Goal: Task Accomplishment & Management: Use online tool/utility

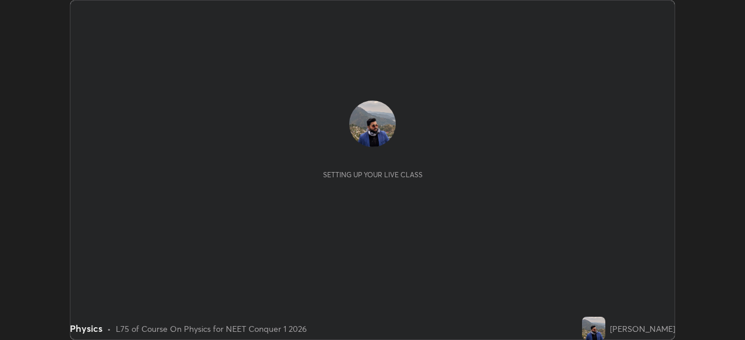
scroll to position [340, 744]
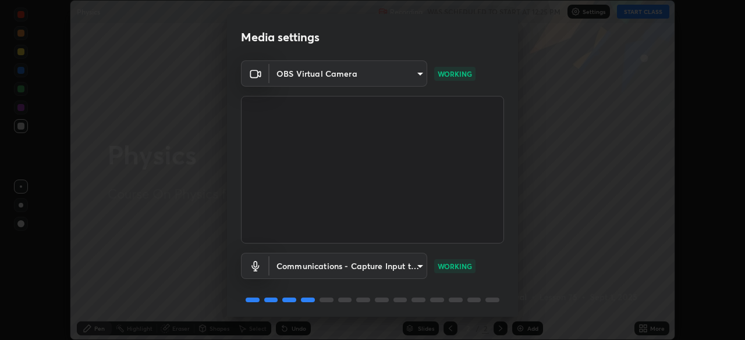
click at [394, 73] on body "Erase all Physics Recording WAS SCHEDULED TO START AT 12:25 PM Settings START C…" at bounding box center [372, 170] width 745 height 340
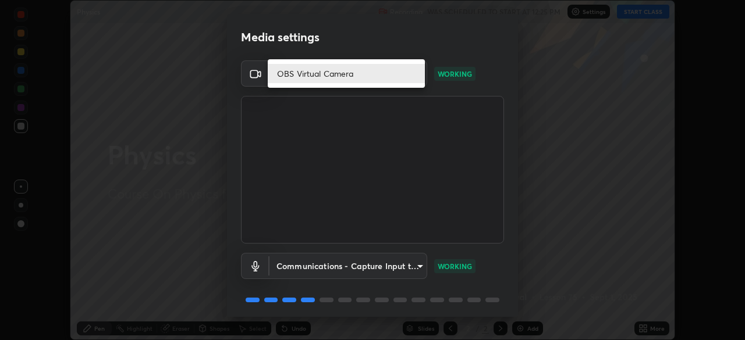
click at [416, 112] on div at bounding box center [372, 170] width 745 height 340
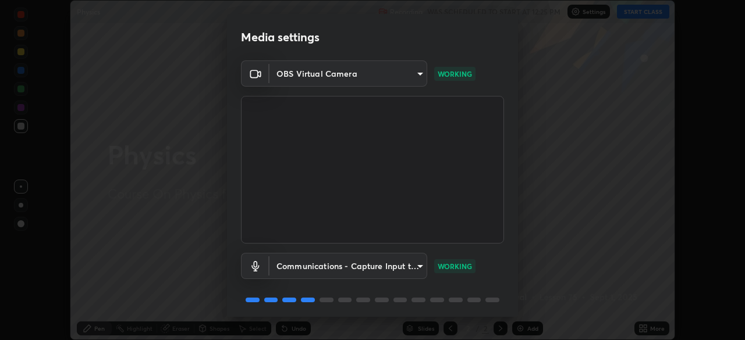
click at [381, 73] on body "Erase all Physics Recording WAS SCHEDULED TO START AT 12:25 PM Settings START C…" at bounding box center [372, 170] width 745 height 340
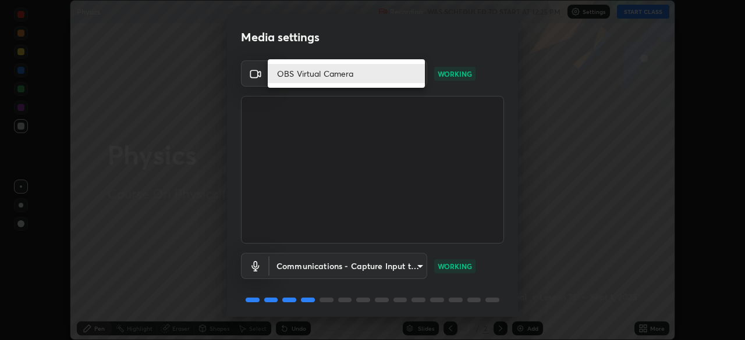
click at [494, 211] on div at bounding box center [372, 170] width 745 height 340
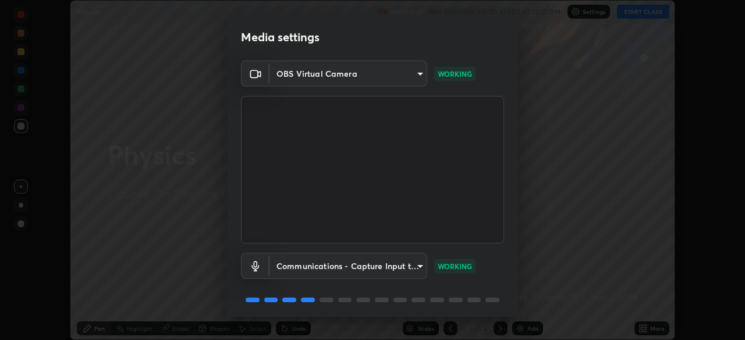
click at [367, 77] on body "Erase all Physics Recording WAS SCHEDULED TO START AT 12:25 PM Settings START C…" at bounding box center [372, 170] width 745 height 340
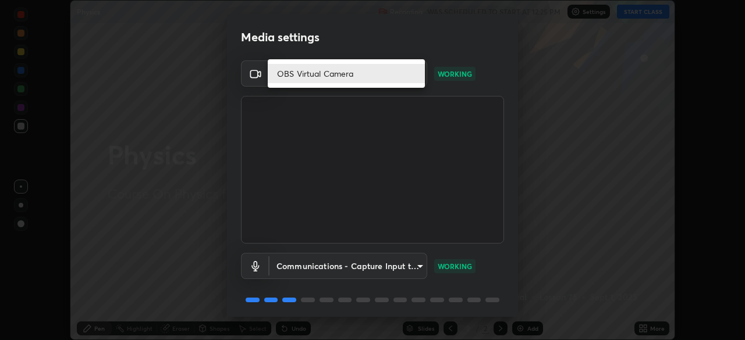
click at [365, 106] on div at bounding box center [372, 170] width 745 height 340
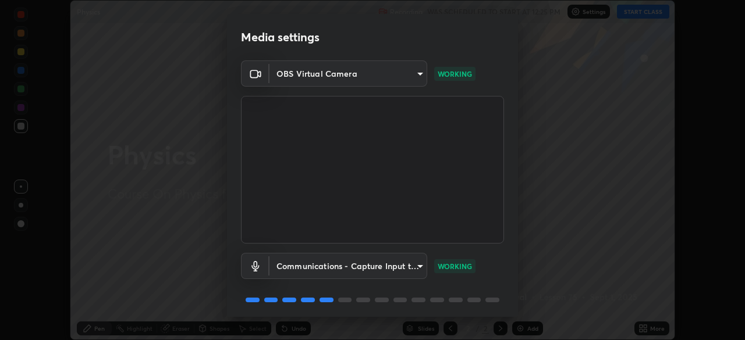
click at [63, 73] on div "Media settings OBS Virtual Camera 49dfda80758210b713e59dec92d2cc32ade8226138a40…" at bounding box center [372, 170] width 745 height 340
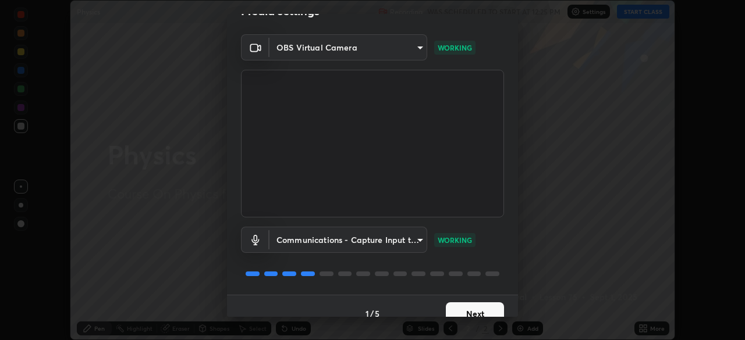
scroll to position [41, 0]
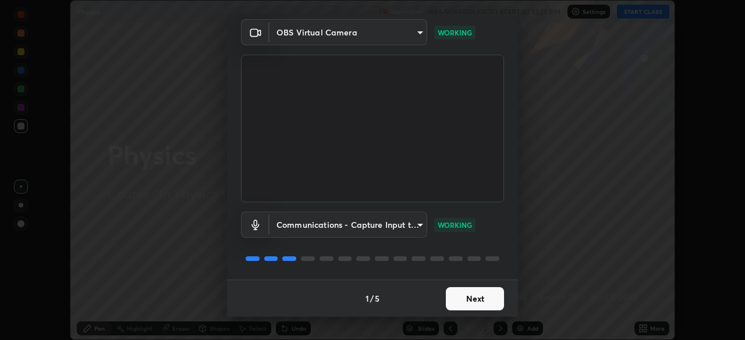
click at [471, 300] on button "Next" at bounding box center [475, 298] width 58 height 23
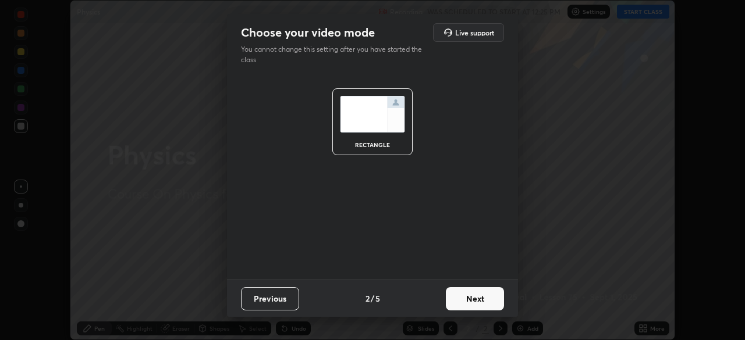
click at [471, 302] on button "Next" at bounding box center [475, 298] width 58 height 23
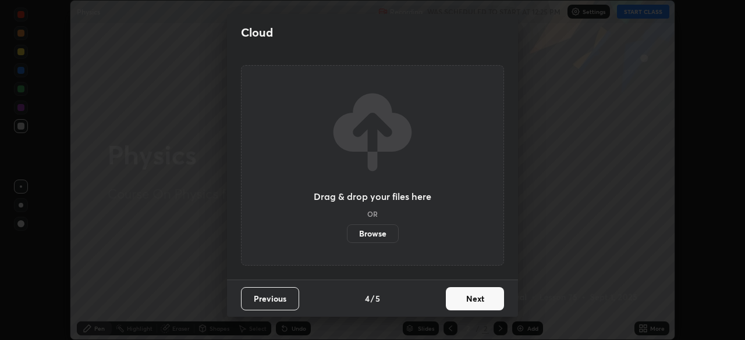
click at [473, 306] on button "Next" at bounding box center [475, 298] width 58 height 23
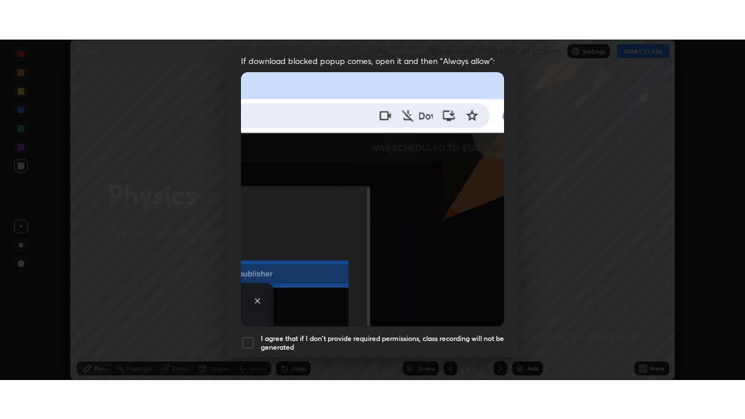
scroll to position [279, 0]
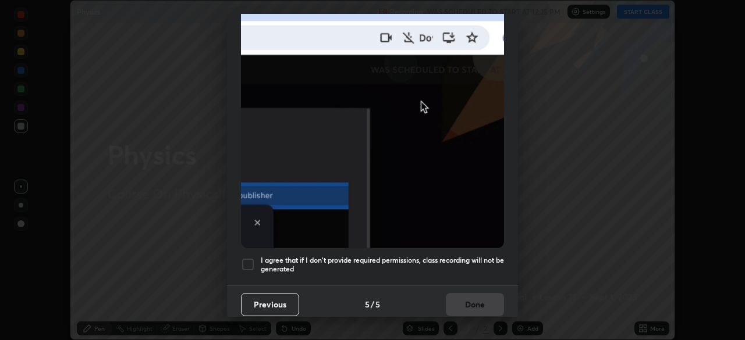
click at [246, 259] on div at bounding box center [248, 265] width 14 height 14
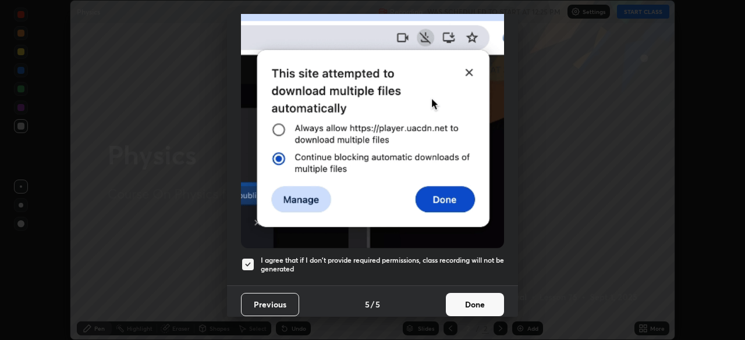
click at [460, 304] on button "Done" at bounding box center [475, 304] width 58 height 23
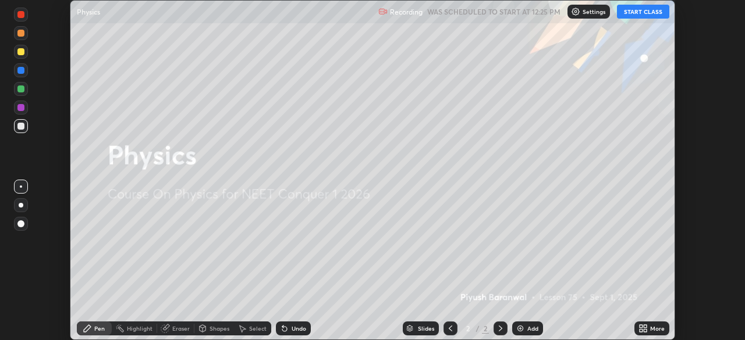
click at [642, 14] on button "START CLASS" at bounding box center [643, 12] width 52 height 14
click at [640, 329] on icon at bounding box center [641, 330] width 3 height 3
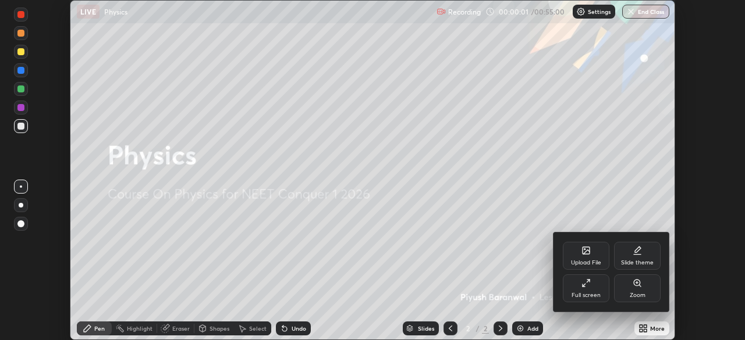
click at [595, 290] on div "Full screen" at bounding box center [586, 289] width 47 height 28
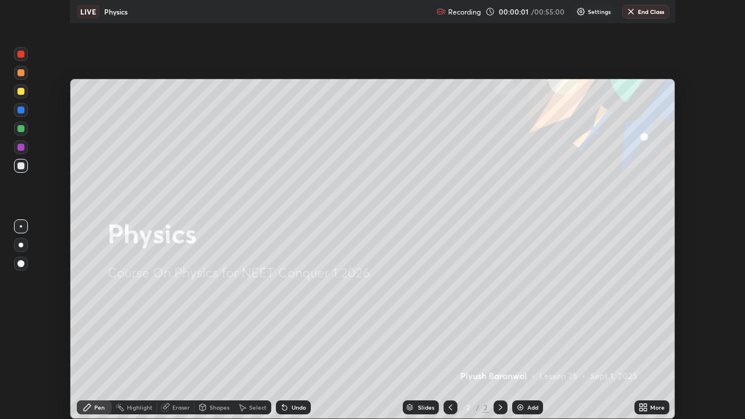
scroll to position [419, 745]
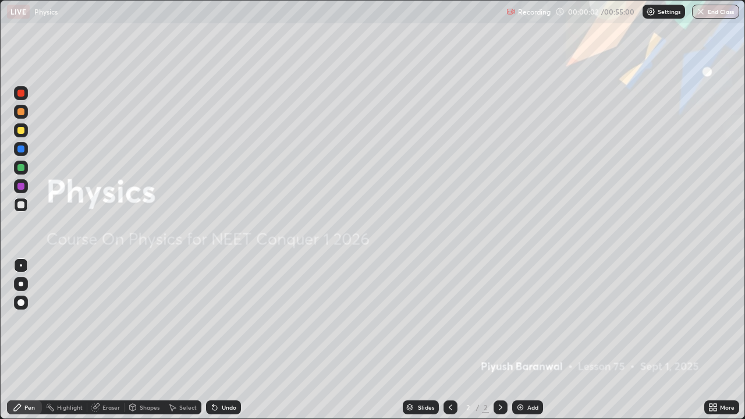
click at [525, 340] on div "Add" at bounding box center [527, 407] width 31 height 14
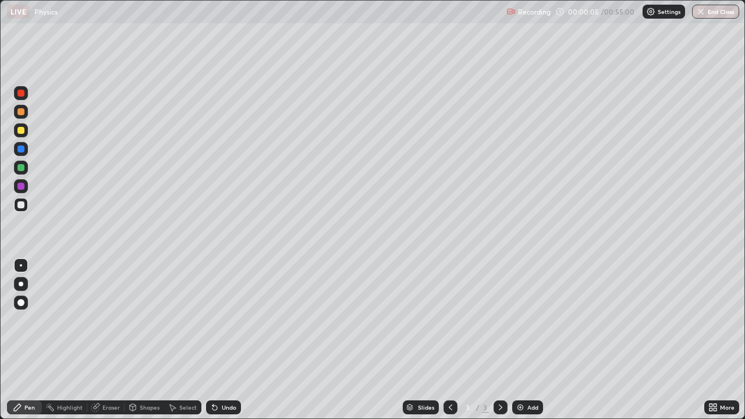
click at [20, 130] on div at bounding box center [20, 130] width 7 height 7
click at [20, 207] on div at bounding box center [20, 204] width 7 height 7
click at [140, 340] on div "Shapes" at bounding box center [150, 407] width 20 height 6
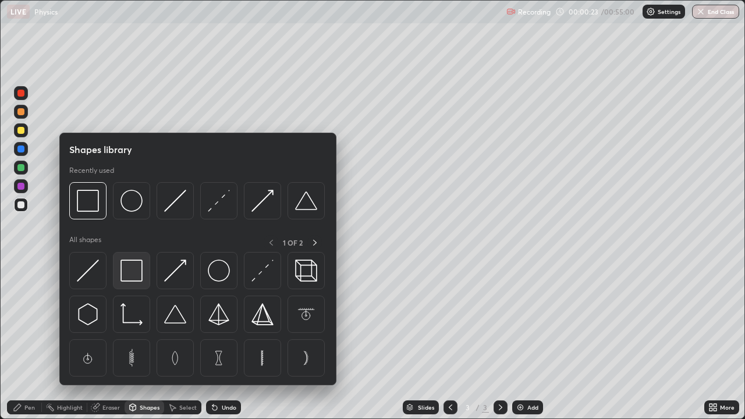
click at [133, 268] on img at bounding box center [131, 271] width 22 height 22
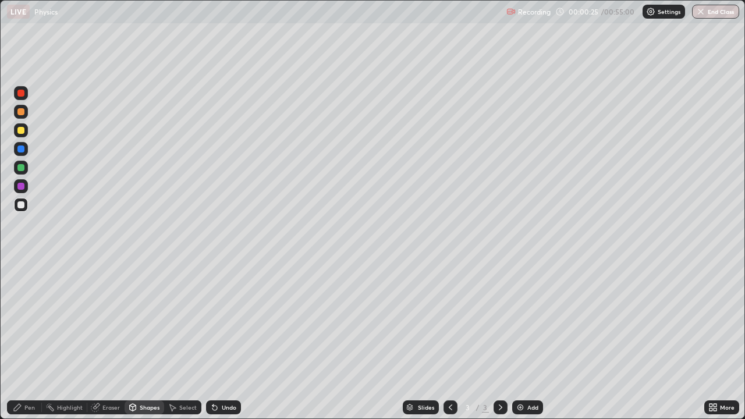
click at [23, 133] on div at bounding box center [20, 130] width 7 height 7
click at [179, 340] on div "Select" at bounding box center [187, 407] width 17 height 6
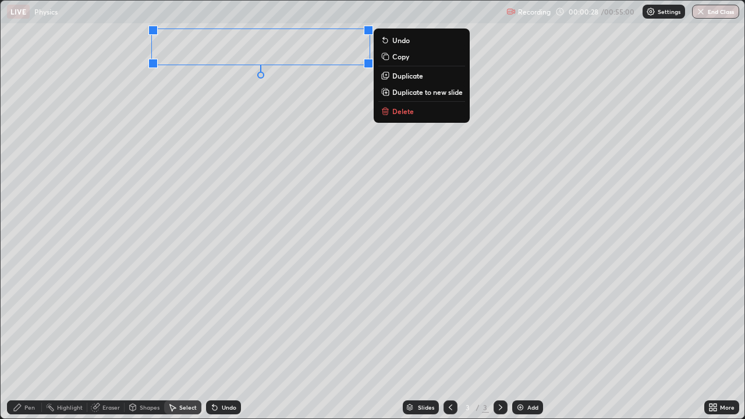
click at [286, 141] on div "0 ° Undo Copy Duplicate Duplicate to new slide Delete" at bounding box center [373, 210] width 744 height 418
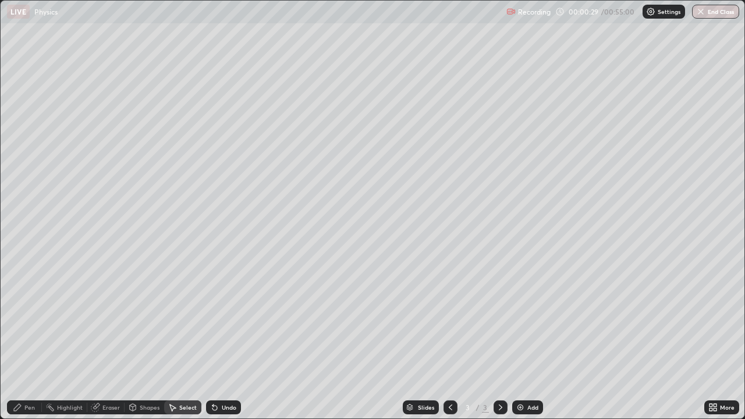
click at [30, 340] on div "Pen" at bounding box center [29, 407] width 10 height 6
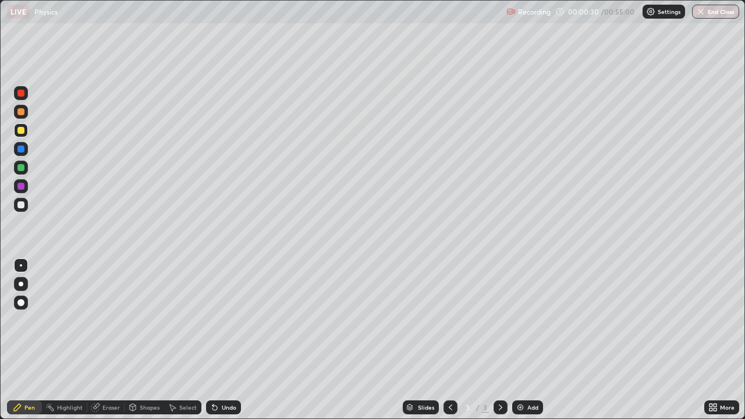
click at [21, 167] on div at bounding box center [20, 167] width 7 height 7
click at [222, 340] on div "Undo" at bounding box center [223, 407] width 35 height 14
click at [184, 340] on div "Select" at bounding box center [187, 407] width 17 height 6
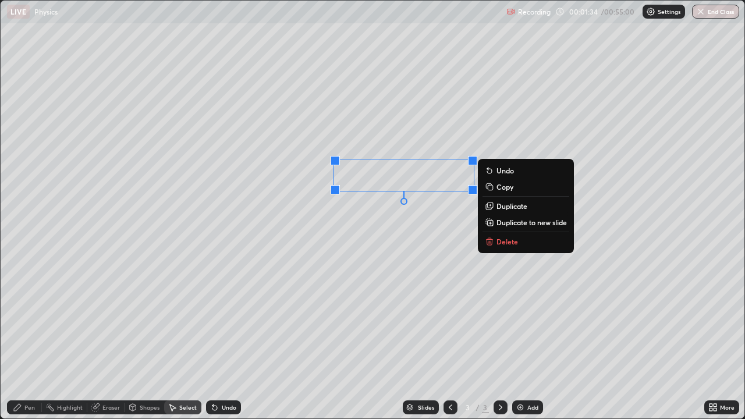
click at [396, 264] on div "0 ° Undo Copy Duplicate Duplicate to new slide Delete" at bounding box center [373, 210] width 744 height 418
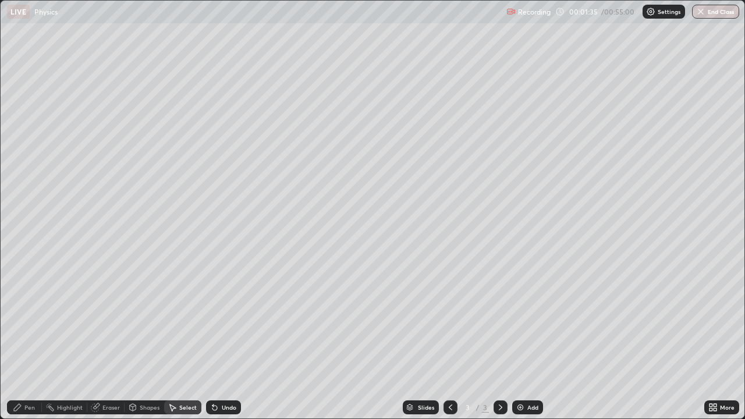
click at [31, 340] on div "Pen" at bounding box center [24, 407] width 35 height 14
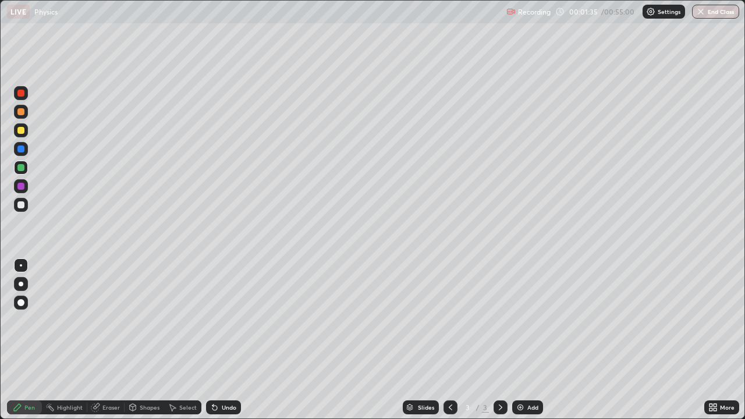
click at [20, 206] on div at bounding box center [20, 204] width 7 height 7
click at [188, 340] on div "Select" at bounding box center [187, 407] width 17 height 6
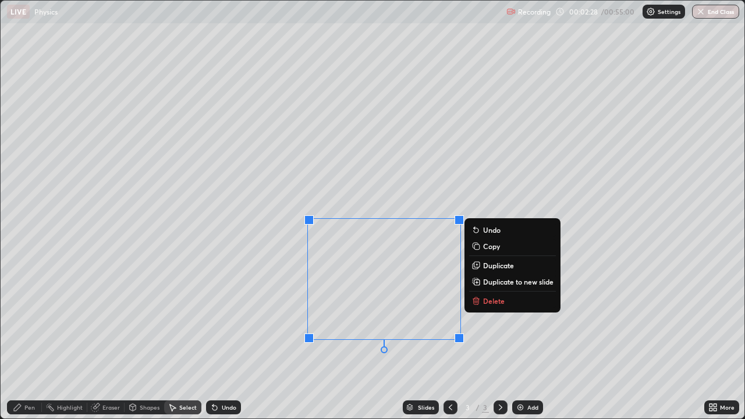
click at [498, 303] on p "Delete" at bounding box center [494, 300] width 22 height 9
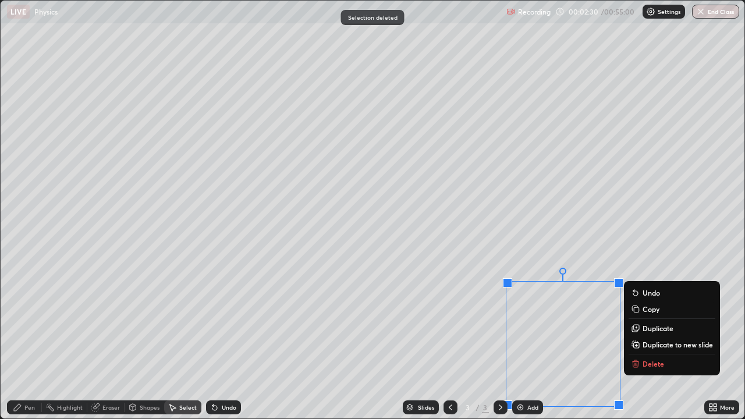
click at [647, 340] on p "Delete" at bounding box center [653, 363] width 22 height 9
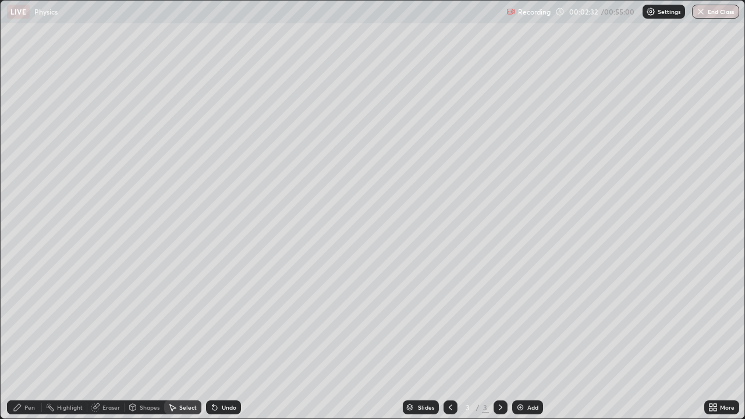
click at [30, 340] on div "Pen" at bounding box center [29, 407] width 10 height 6
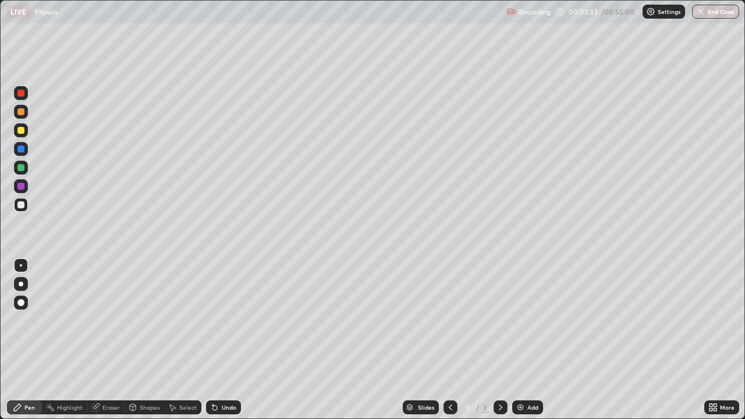
click at [22, 166] on div at bounding box center [20, 167] width 7 height 7
click at [22, 133] on div at bounding box center [20, 130] width 7 height 7
click at [18, 133] on div at bounding box center [20, 130] width 7 height 7
click at [219, 340] on div "Undo" at bounding box center [223, 407] width 35 height 14
click at [21, 207] on div at bounding box center [20, 204] width 7 height 7
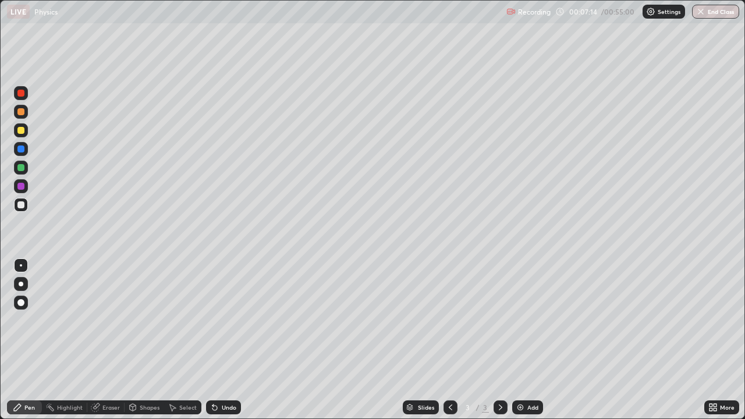
click at [527, 340] on div "Add" at bounding box center [527, 407] width 31 height 14
click at [230, 340] on div "Undo" at bounding box center [229, 407] width 15 height 6
click at [22, 129] on div at bounding box center [20, 130] width 7 height 7
click at [22, 170] on div at bounding box center [20, 167] width 7 height 7
click at [106, 340] on div "Eraser" at bounding box center [105, 407] width 37 height 14
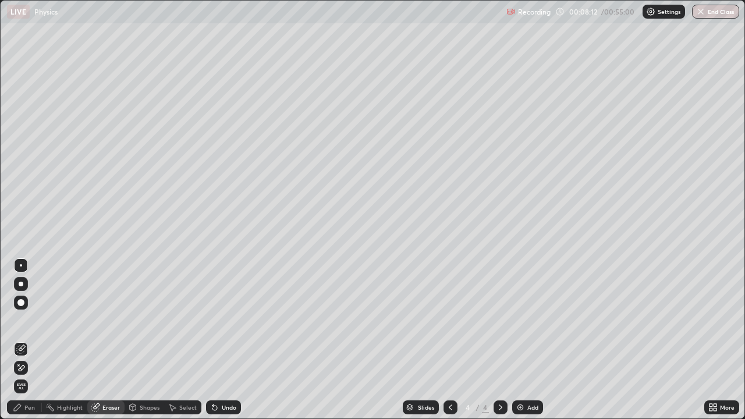
click at [29, 340] on div "Pen" at bounding box center [29, 407] width 10 height 6
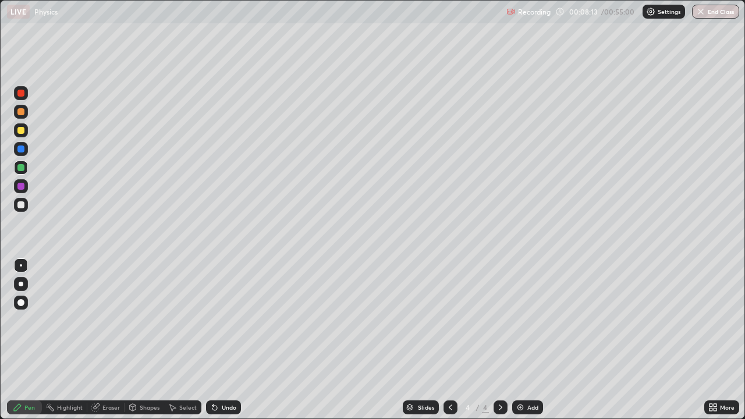
click at [19, 204] on div at bounding box center [20, 204] width 7 height 7
click at [19, 188] on div at bounding box center [20, 186] width 7 height 7
click at [24, 132] on div at bounding box center [20, 130] width 7 height 7
click at [22, 204] on div at bounding box center [20, 204] width 7 height 7
click at [19, 170] on div at bounding box center [20, 167] width 7 height 7
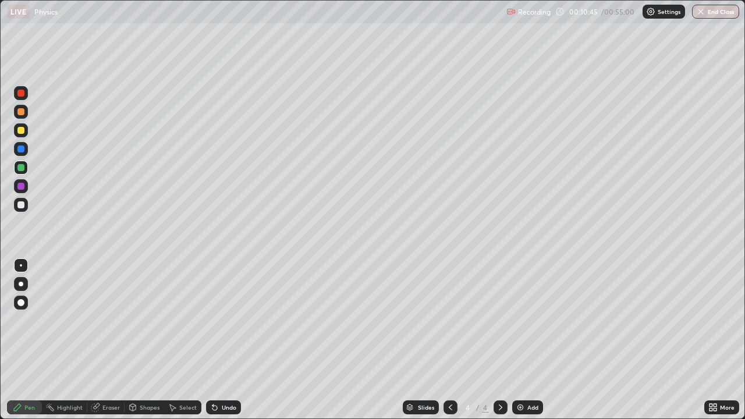
click at [23, 207] on div at bounding box center [20, 204] width 7 height 7
click at [22, 167] on div at bounding box center [20, 167] width 7 height 7
click at [21, 148] on div at bounding box center [20, 148] width 7 height 7
click at [20, 205] on div at bounding box center [20, 204] width 7 height 7
click at [21, 163] on div at bounding box center [21, 168] width 14 height 14
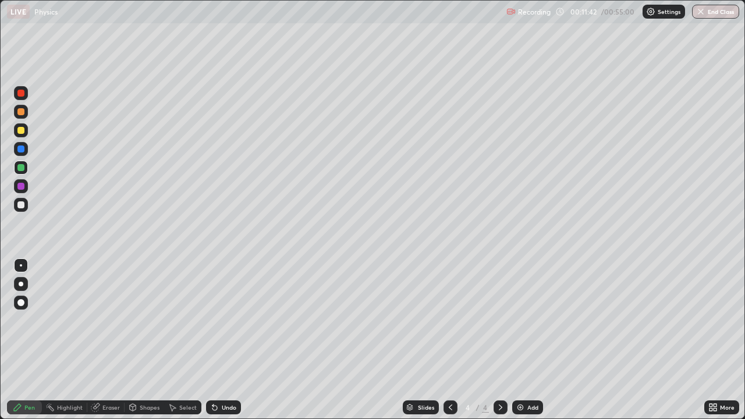
click at [21, 205] on div at bounding box center [20, 204] width 7 height 7
click at [18, 151] on div at bounding box center [20, 148] width 7 height 7
click at [24, 130] on div at bounding box center [20, 130] width 7 height 7
click at [22, 151] on div at bounding box center [20, 148] width 7 height 7
click at [222, 340] on div "Undo" at bounding box center [229, 407] width 15 height 6
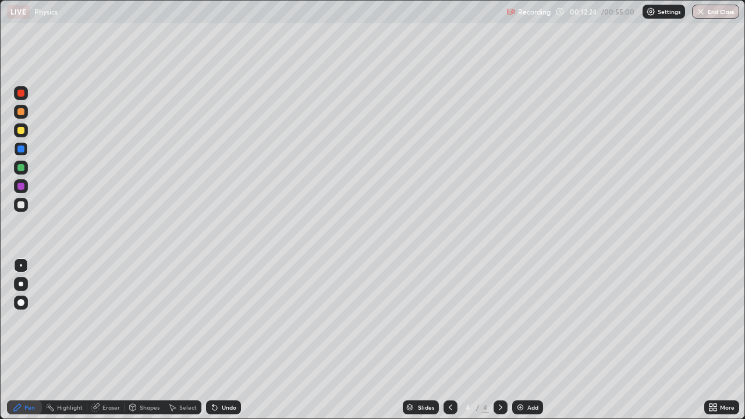
click at [219, 340] on div "Undo" at bounding box center [223, 407] width 35 height 14
click at [25, 206] on div at bounding box center [21, 205] width 14 height 14
click at [106, 340] on div "Eraser" at bounding box center [110, 407] width 17 height 6
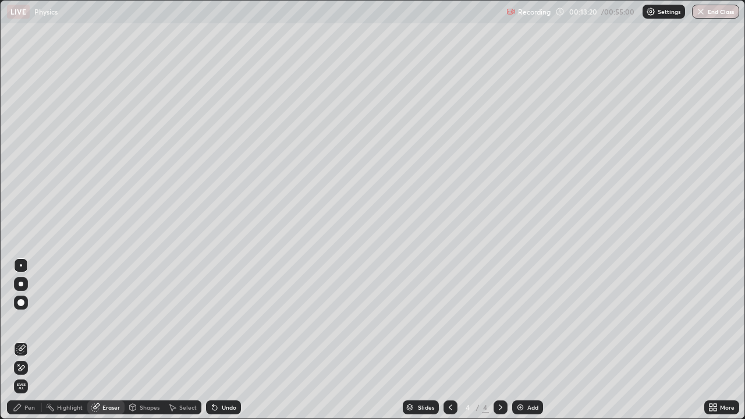
click at [23, 340] on div "Pen" at bounding box center [24, 407] width 35 height 14
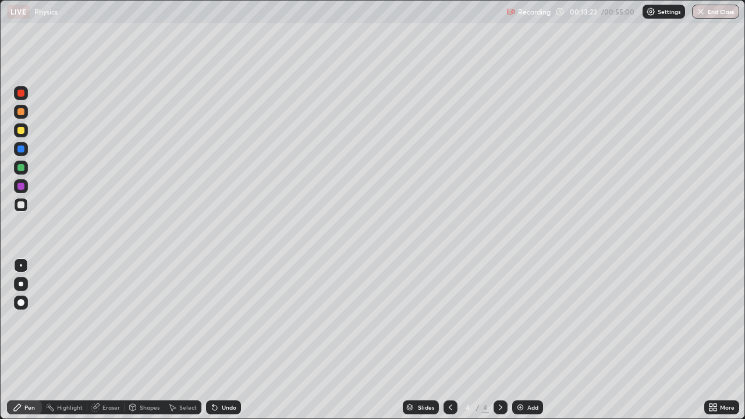
click at [26, 340] on div "Pen" at bounding box center [29, 407] width 10 height 6
click at [22, 133] on div at bounding box center [20, 130] width 7 height 7
click at [20, 113] on div at bounding box center [20, 111] width 7 height 7
click at [184, 340] on div "Select" at bounding box center [187, 407] width 17 height 6
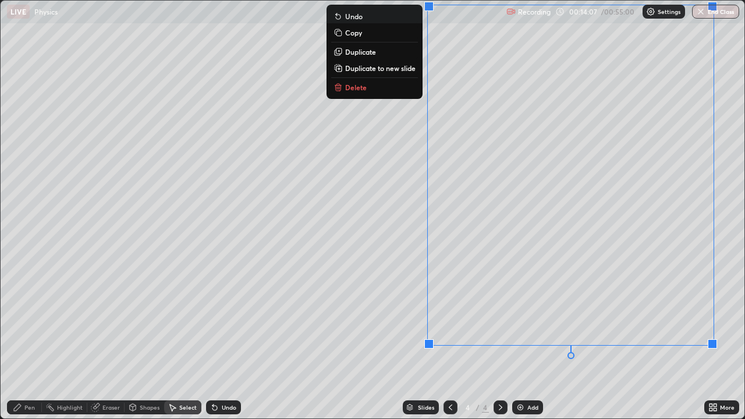
click at [27, 340] on div "Pen" at bounding box center [29, 407] width 10 height 6
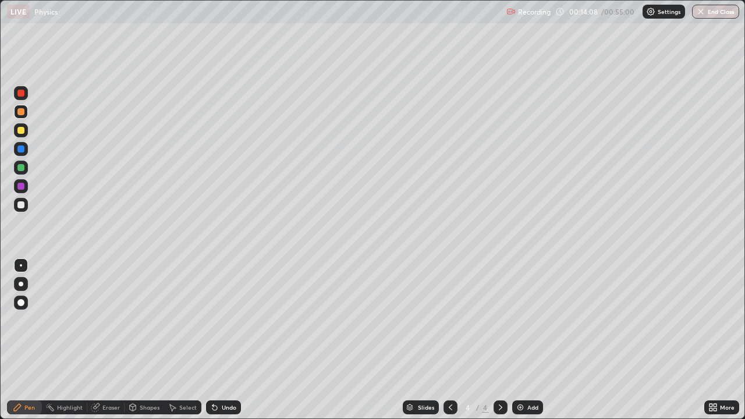
click at [22, 205] on div at bounding box center [20, 204] width 7 height 7
click at [230, 340] on div "Undo" at bounding box center [223, 407] width 35 height 14
click at [225, 340] on div "Undo" at bounding box center [223, 407] width 35 height 14
click at [228, 340] on div "Undo" at bounding box center [223, 407] width 35 height 14
click at [182, 340] on div "Select" at bounding box center [187, 407] width 17 height 6
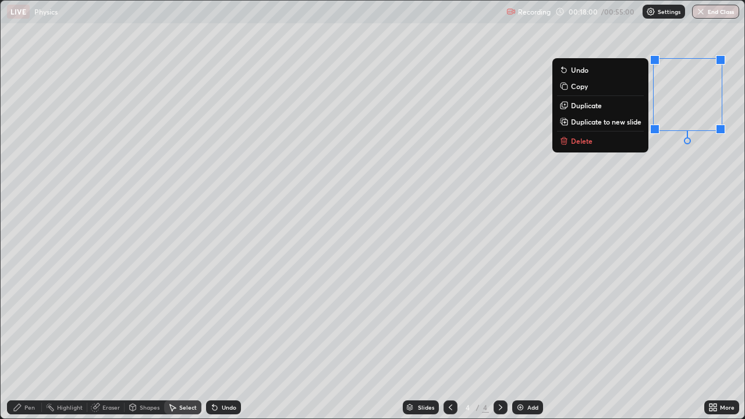
click at [624, 144] on button "Delete" at bounding box center [600, 141] width 87 height 14
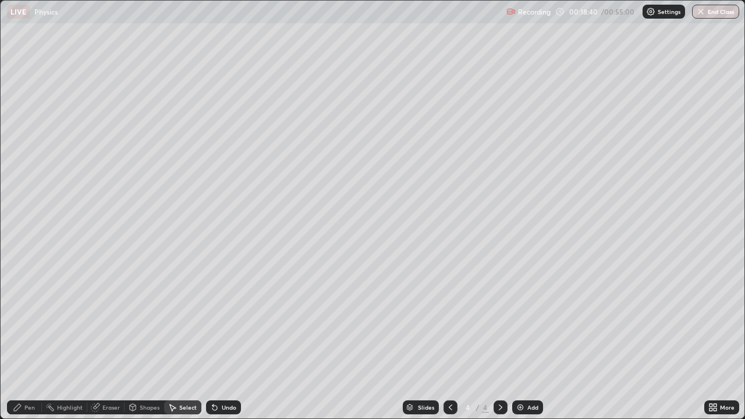
click at [528, 340] on div "Add" at bounding box center [527, 407] width 31 height 14
click at [33, 340] on div "Pen" at bounding box center [29, 407] width 10 height 6
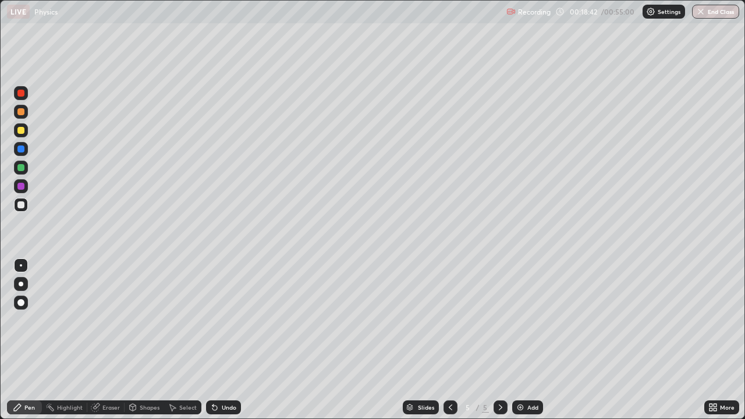
click at [19, 171] on div at bounding box center [20, 167] width 7 height 7
click at [20, 205] on div at bounding box center [20, 204] width 7 height 7
click at [184, 340] on div "Select" at bounding box center [187, 407] width 17 height 6
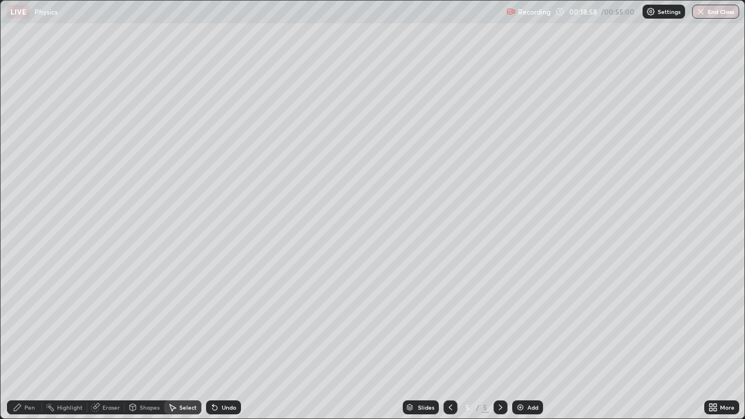
click at [26, 340] on div "Pen" at bounding box center [24, 407] width 35 height 14
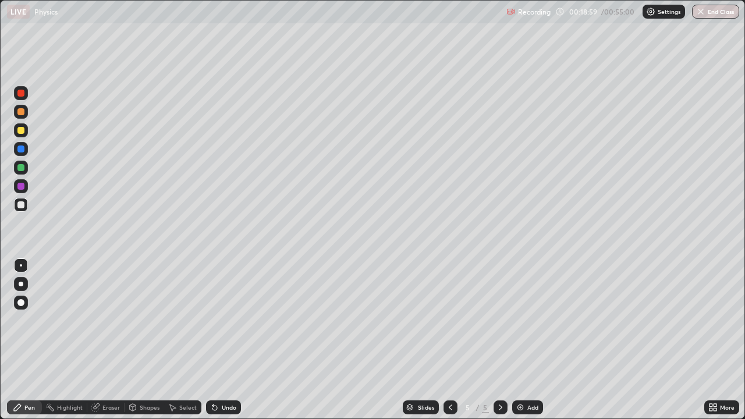
click at [20, 205] on div at bounding box center [20, 204] width 7 height 7
click at [22, 205] on div at bounding box center [20, 204] width 7 height 7
click at [23, 168] on div at bounding box center [20, 167] width 7 height 7
click at [24, 131] on div at bounding box center [20, 130] width 7 height 7
click at [20, 208] on div at bounding box center [20, 204] width 7 height 7
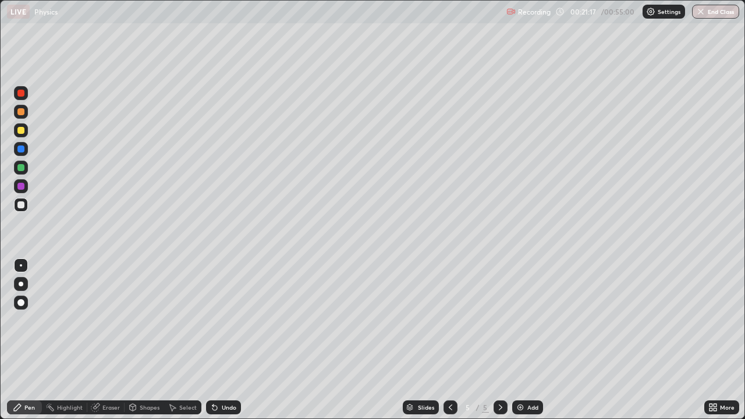
click at [192, 340] on div "Select" at bounding box center [187, 407] width 17 height 6
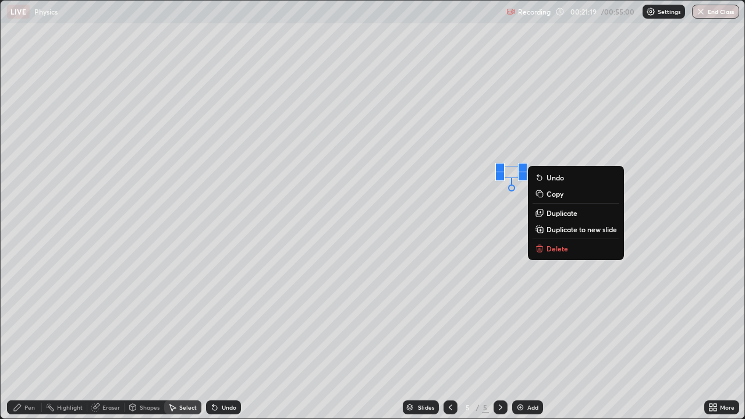
click at [551, 249] on p "Delete" at bounding box center [557, 248] width 22 height 9
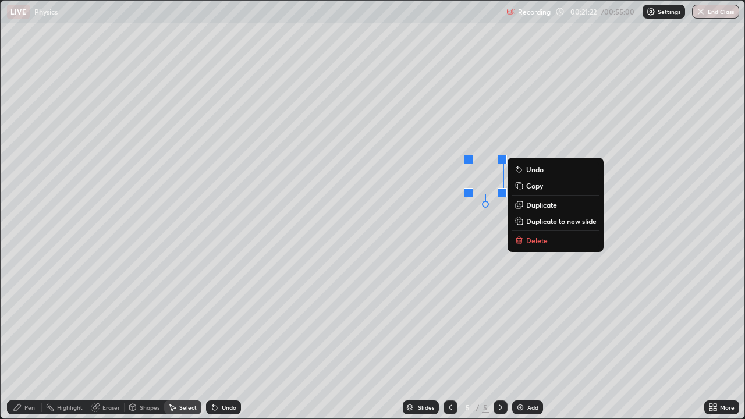
click at [532, 239] on p "Delete" at bounding box center [537, 240] width 22 height 9
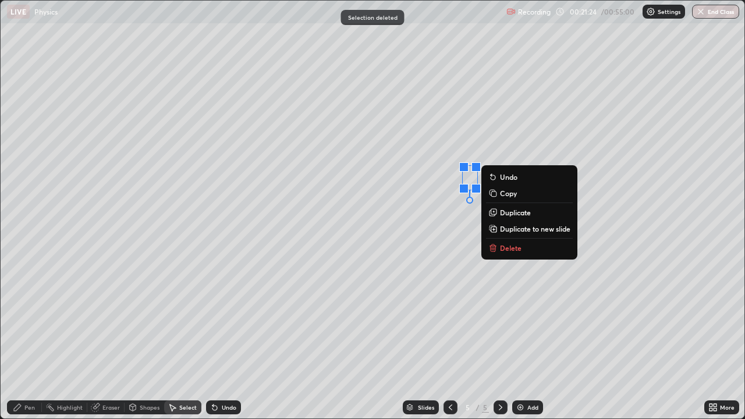
click at [512, 247] on p "Delete" at bounding box center [511, 247] width 22 height 9
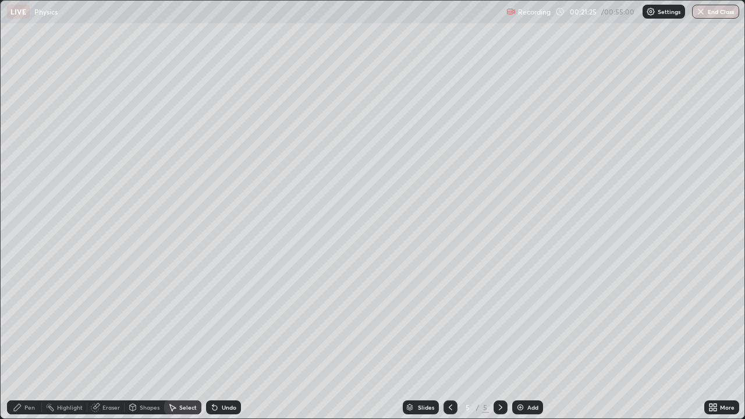
click at [24, 340] on div "Pen" at bounding box center [24, 407] width 35 height 14
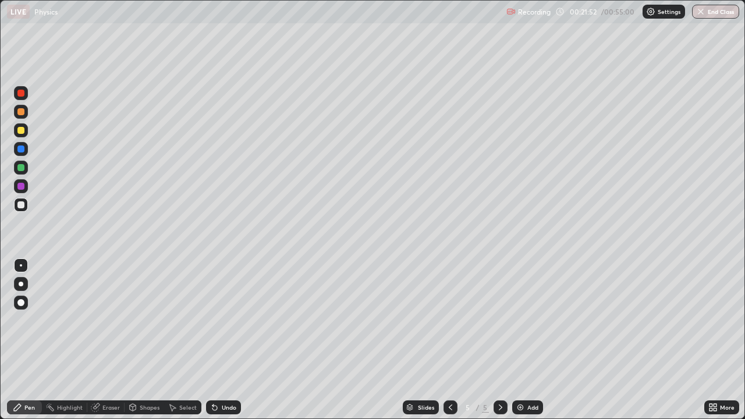
click at [104, 340] on div "Eraser" at bounding box center [105, 407] width 37 height 14
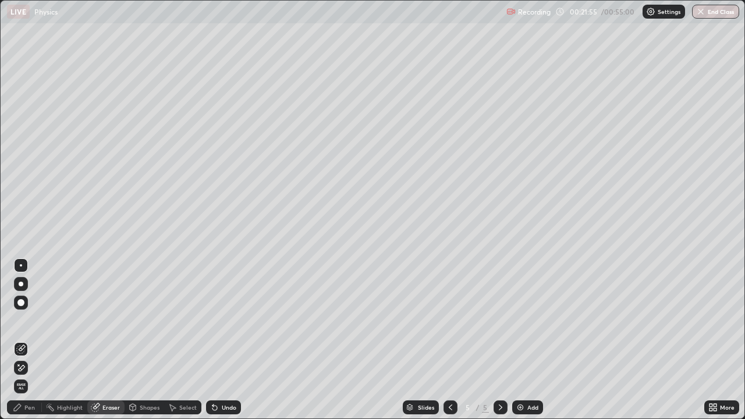
click at [31, 340] on div "Pen" at bounding box center [24, 407] width 35 height 14
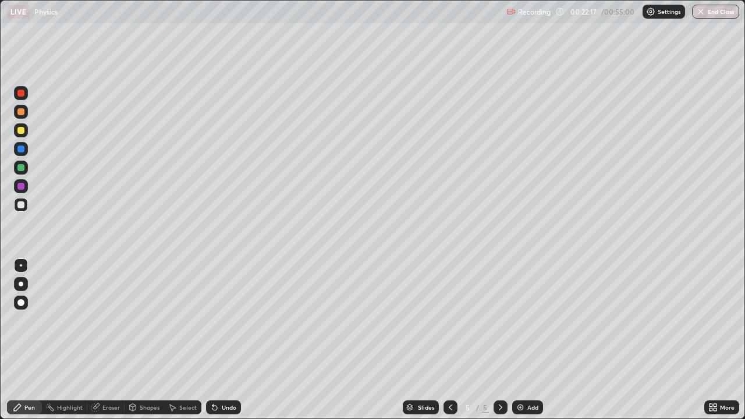
click at [20, 188] on div at bounding box center [20, 186] width 7 height 7
click at [22, 168] on div at bounding box center [20, 167] width 7 height 7
click at [22, 205] on div at bounding box center [20, 204] width 7 height 7
click at [106, 340] on div "Eraser" at bounding box center [110, 407] width 17 height 6
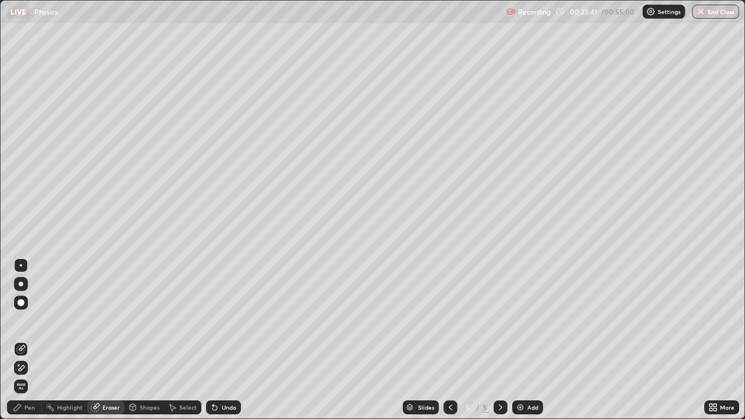
click at [35, 340] on div "Pen" at bounding box center [24, 407] width 35 height 14
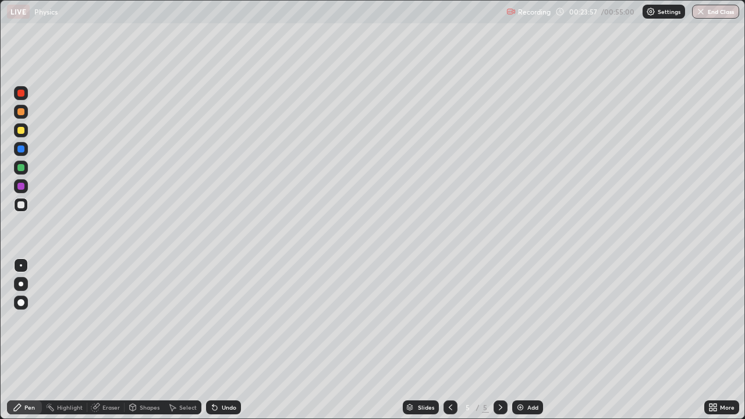
click at [219, 340] on div "Undo" at bounding box center [223, 407] width 35 height 14
click at [218, 340] on div "Undo" at bounding box center [223, 407] width 35 height 14
click at [223, 340] on div "Undo" at bounding box center [229, 407] width 15 height 6
click at [529, 340] on div "Add" at bounding box center [532, 407] width 11 height 6
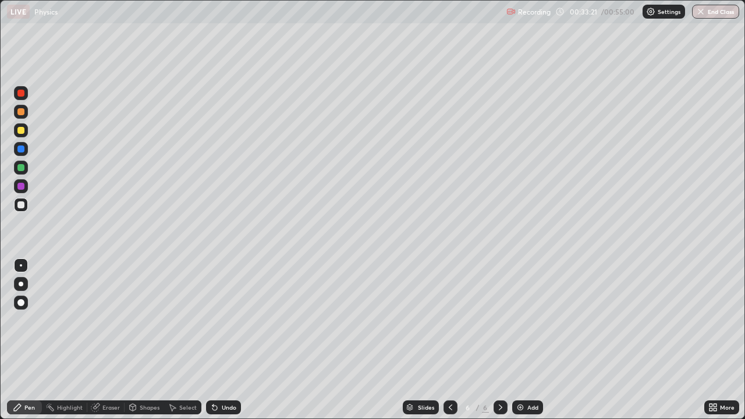
click at [22, 129] on div at bounding box center [20, 130] width 7 height 7
click at [20, 204] on div at bounding box center [20, 204] width 7 height 7
click at [224, 340] on div "Undo" at bounding box center [229, 407] width 15 height 6
click at [226, 340] on div "Undo" at bounding box center [229, 407] width 15 height 6
click at [26, 166] on div at bounding box center [21, 168] width 14 height 14
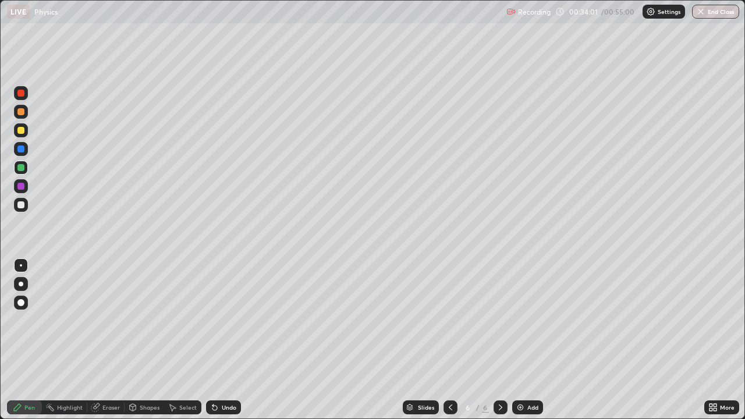
click at [186, 340] on div "Select" at bounding box center [182, 407] width 37 height 14
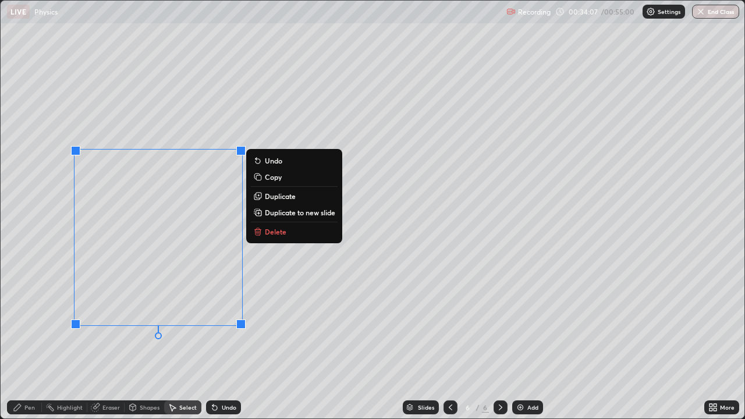
click at [288, 291] on div "0 ° Undo Copy Duplicate Duplicate to new slide Delete" at bounding box center [373, 210] width 744 height 418
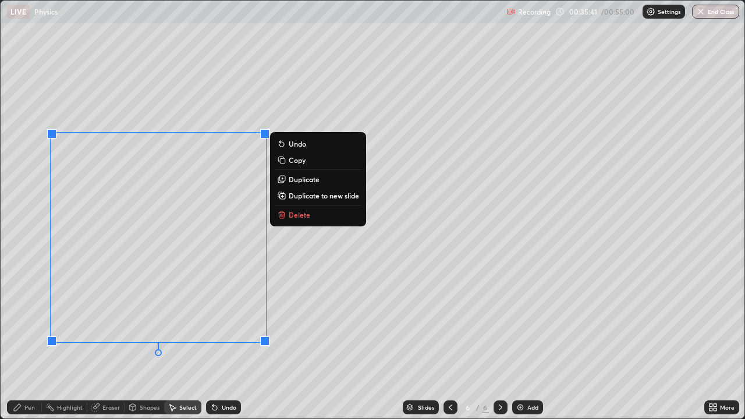
click at [222, 340] on div "Undo" at bounding box center [229, 407] width 15 height 6
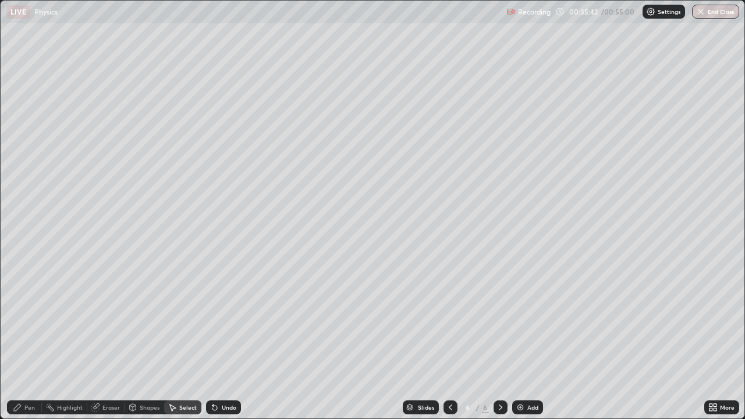
click at [223, 340] on div "Undo" at bounding box center [229, 407] width 15 height 6
click at [31, 340] on div "Pen" at bounding box center [29, 407] width 10 height 6
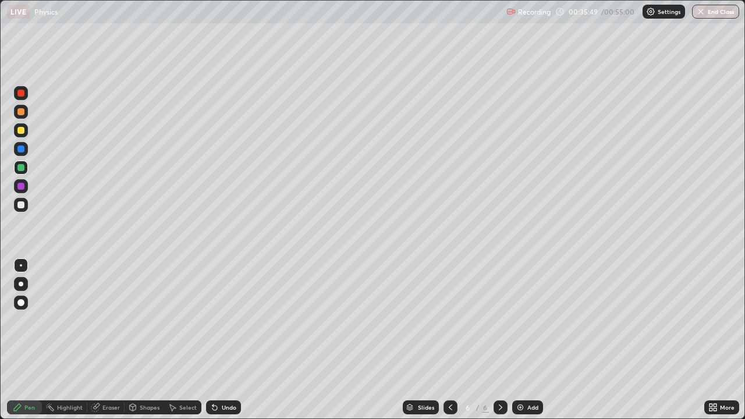
click at [20, 208] on div at bounding box center [20, 204] width 7 height 7
click at [187, 340] on div "Select" at bounding box center [187, 407] width 17 height 6
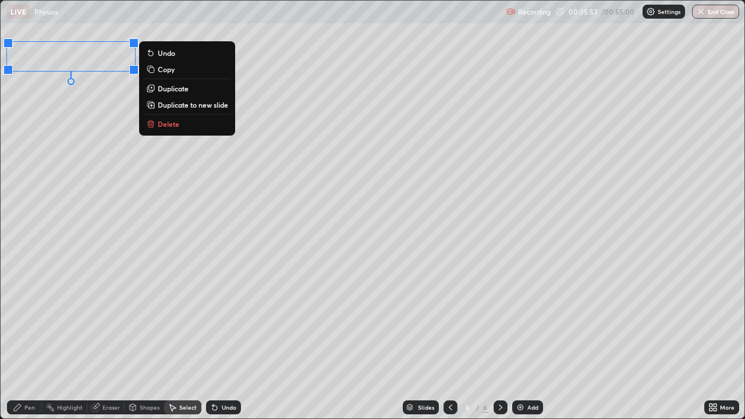
click at [80, 112] on div "0 ° Undo Copy Duplicate Duplicate to new slide Delete" at bounding box center [373, 210] width 744 height 418
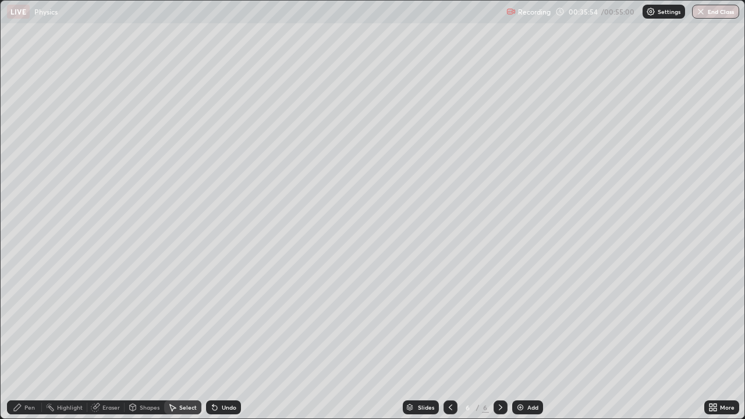
click at [31, 340] on div "Pen" at bounding box center [24, 407] width 35 height 14
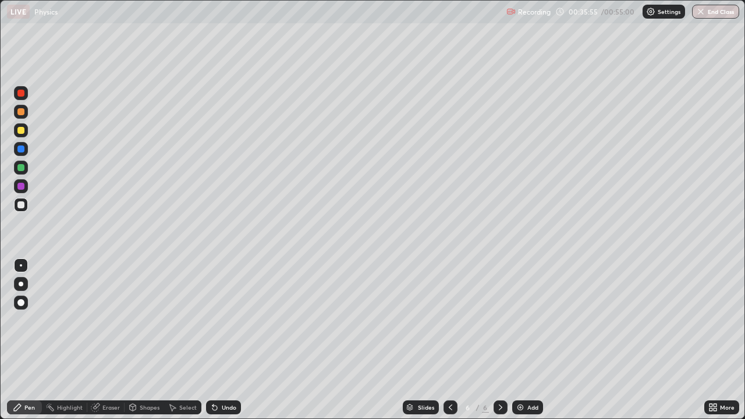
click at [20, 132] on div at bounding box center [20, 130] width 7 height 7
click at [23, 113] on div at bounding box center [20, 111] width 7 height 7
click at [19, 206] on div at bounding box center [20, 204] width 7 height 7
click at [177, 340] on div "Select" at bounding box center [182, 407] width 37 height 14
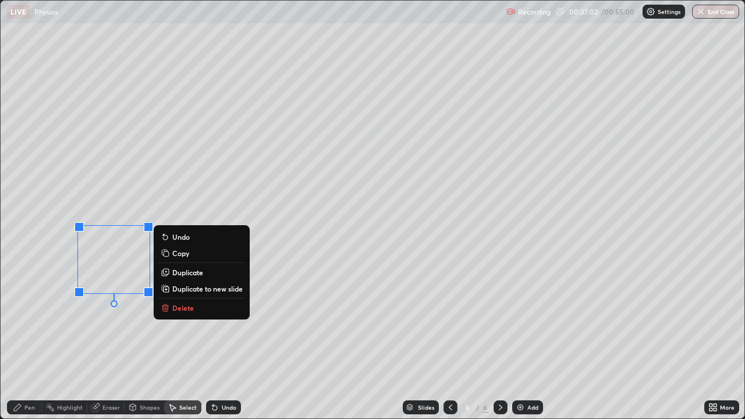
click at [127, 317] on div "0 ° Undo Copy Duplicate Duplicate to new slide Delete" at bounding box center [373, 210] width 744 height 418
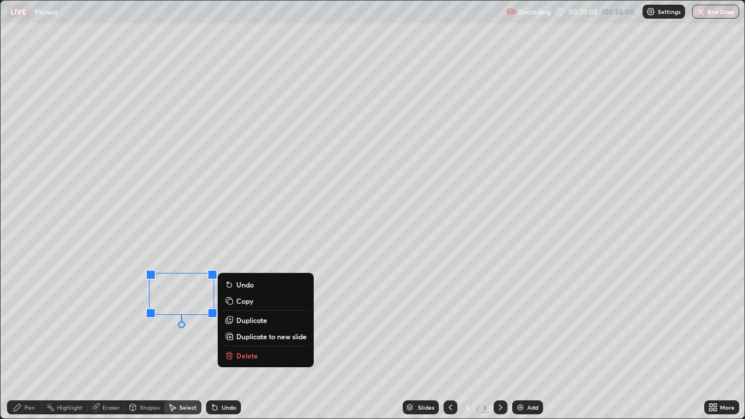
click at [133, 335] on div "0 ° Undo Copy Duplicate Duplicate to new slide Delete" at bounding box center [373, 210] width 744 height 418
click at [113, 328] on div "0 ° Undo Copy Duplicate Duplicate to new slide Delete" at bounding box center [373, 210] width 744 height 418
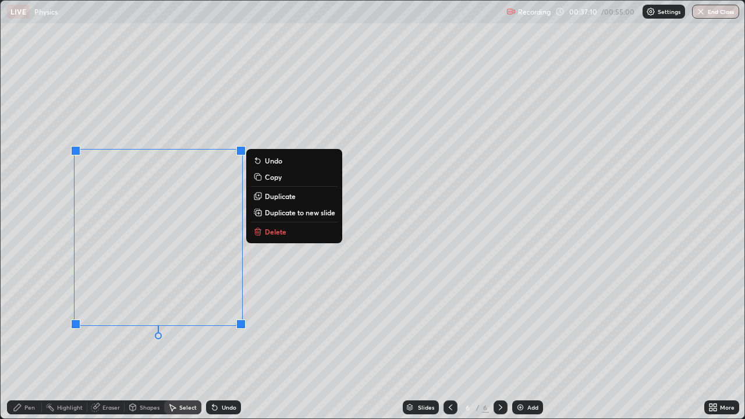
click at [272, 196] on p "Duplicate" at bounding box center [280, 195] width 31 height 9
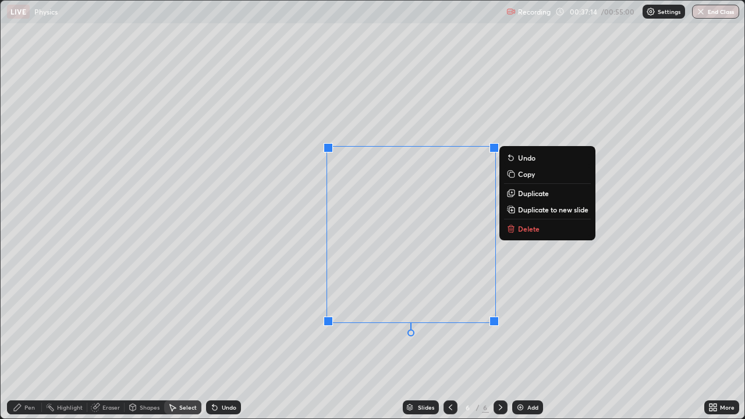
click at [27, 340] on div "Pen" at bounding box center [24, 407] width 35 height 14
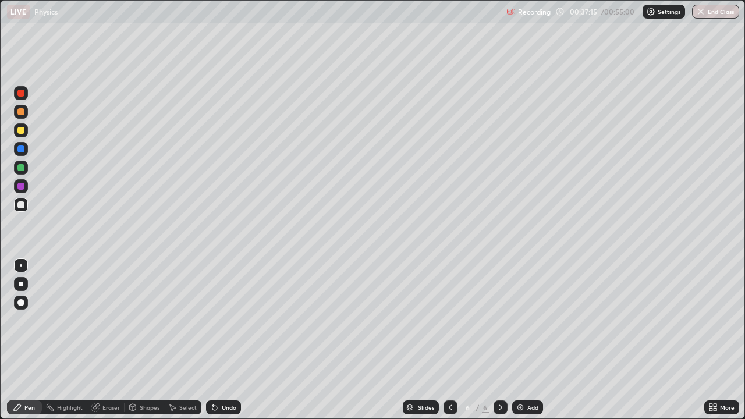
click at [24, 130] on div at bounding box center [20, 130] width 7 height 7
click at [23, 170] on div at bounding box center [20, 167] width 7 height 7
click at [21, 204] on div at bounding box center [20, 204] width 7 height 7
click at [20, 188] on div at bounding box center [20, 186] width 7 height 7
click at [18, 208] on div at bounding box center [21, 205] width 14 height 14
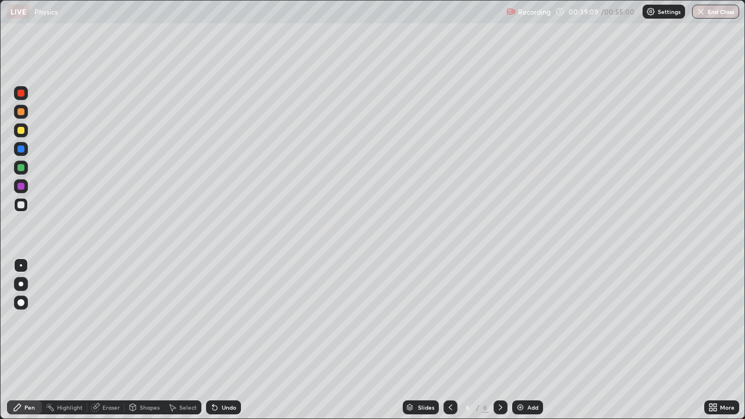
click at [20, 164] on div at bounding box center [20, 167] width 7 height 7
click at [23, 168] on div at bounding box center [20, 167] width 7 height 7
click at [19, 305] on div at bounding box center [20, 302] width 7 height 7
click at [34, 340] on div "Pen" at bounding box center [29, 407] width 10 height 6
click at [22, 207] on div at bounding box center [20, 204] width 7 height 7
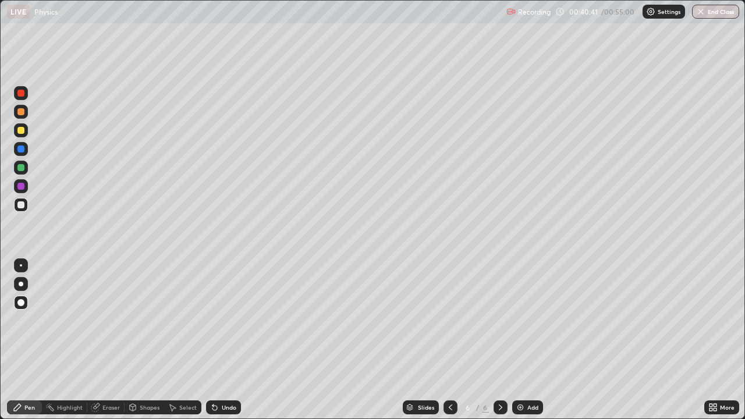
click at [21, 265] on div at bounding box center [21, 265] width 2 height 2
click at [186, 340] on div "Select" at bounding box center [187, 407] width 17 height 6
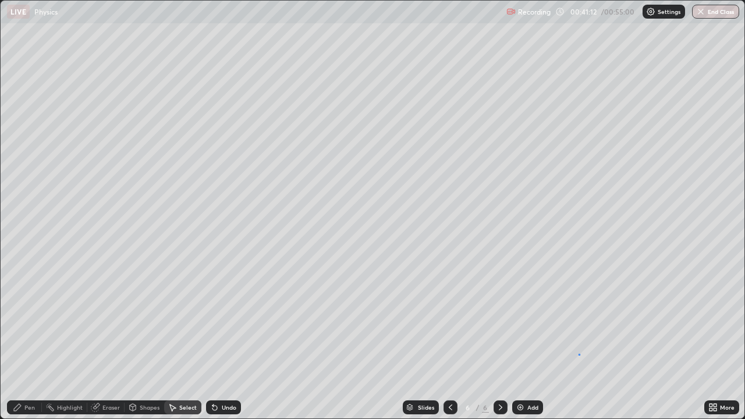
click at [578, 340] on div "0 ° Undo Copy Duplicate Duplicate to new slide Delete" at bounding box center [373, 210] width 744 height 418
click at [30, 340] on div "Pen" at bounding box center [29, 407] width 10 height 6
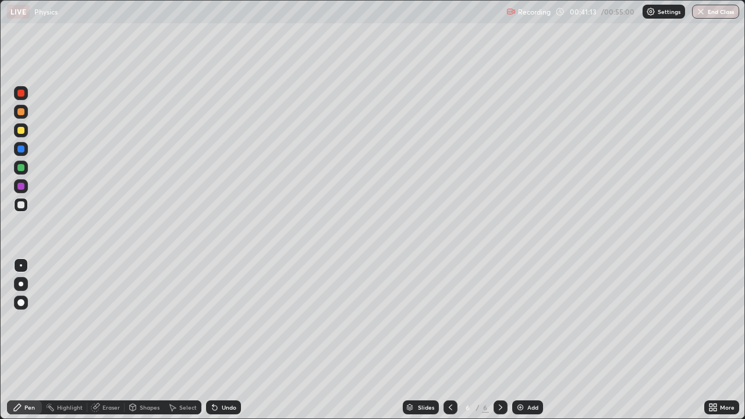
click at [27, 134] on div at bounding box center [21, 130] width 14 height 14
click at [177, 340] on div "Select" at bounding box center [182, 407] width 37 height 14
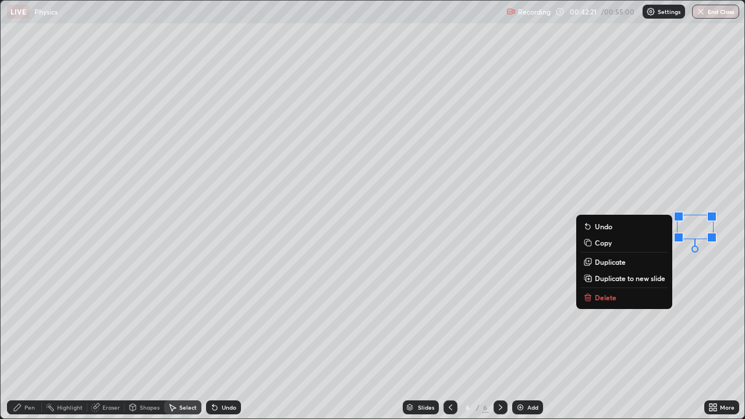
click at [697, 277] on div "0 ° Undo Copy Duplicate Duplicate to new slide Delete" at bounding box center [373, 210] width 744 height 418
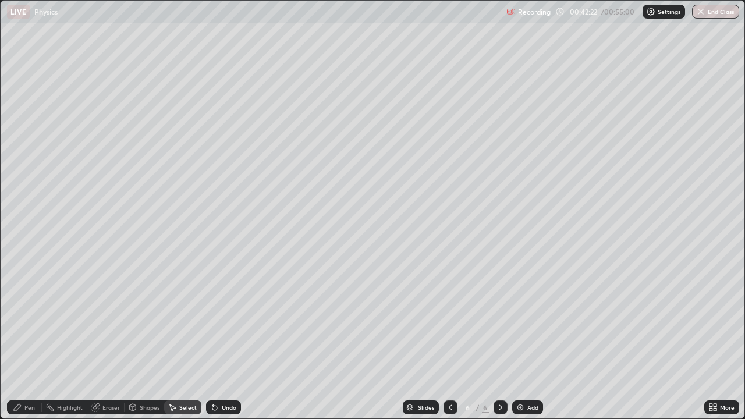
click at [27, 340] on div "Pen" at bounding box center [24, 407] width 35 height 14
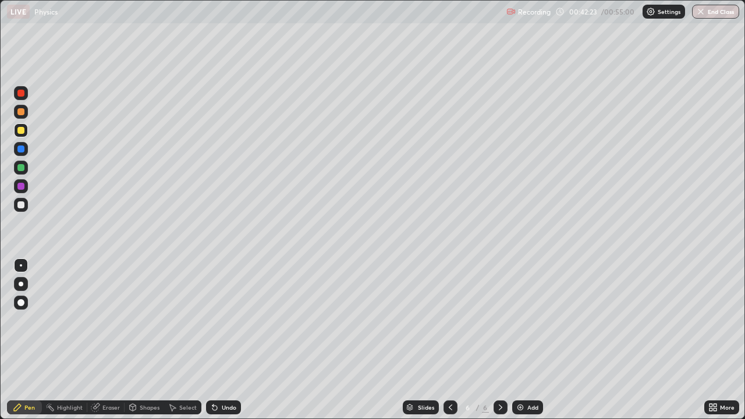
click at [27, 209] on div at bounding box center [21, 205] width 14 height 14
click at [97, 340] on icon at bounding box center [95, 407] width 9 height 9
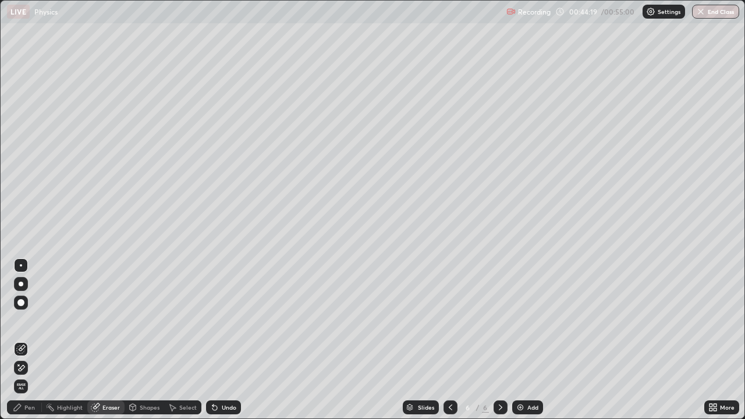
click at [30, 340] on div "Pen" at bounding box center [29, 407] width 10 height 6
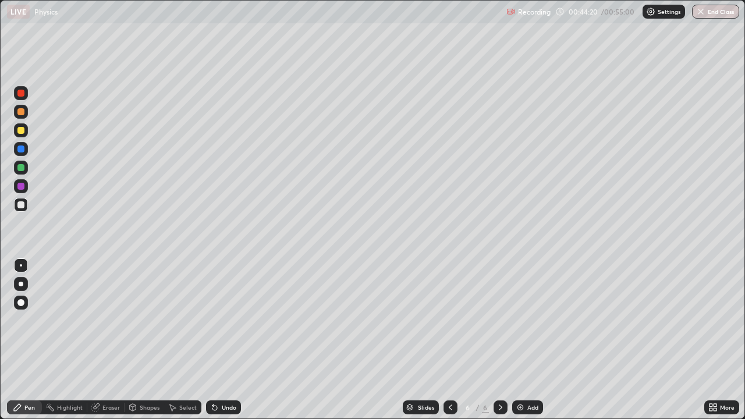
click at [21, 210] on div at bounding box center [21, 205] width 14 height 14
click at [111, 340] on div "Eraser" at bounding box center [110, 407] width 17 height 6
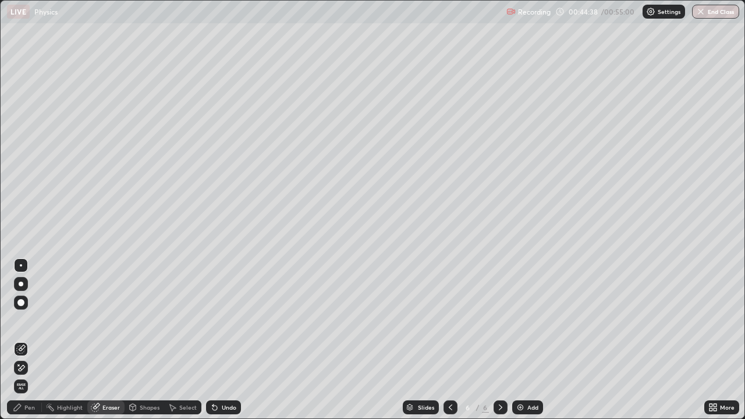
click at [27, 340] on div "Pen" at bounding box center [24, 407] width 35 height 14
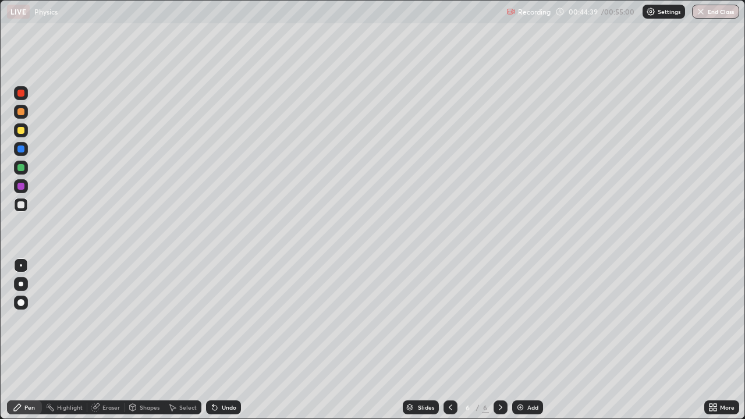
click at [23, 204] on div at bounding box center [20, 204] width 7 height 7
click at [108, 340] on div "Eraser" at bounding box center [110, 407] width 17 height 6
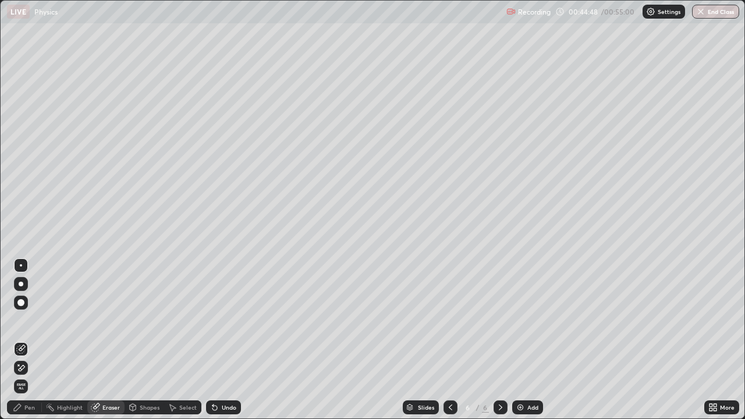
click at [16, 340] on div "Pen" at bounding box center [24, 407] width 35 height 14
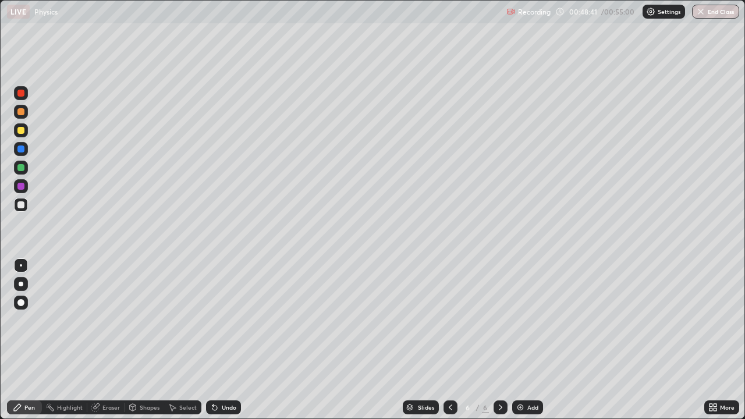
click at [524, 340] on div "Add" at bounding box center [527, 407] width 31 height 14
click at [150, 340] on div "Shapes" at bounding box center [150, 407] width 20 height 6
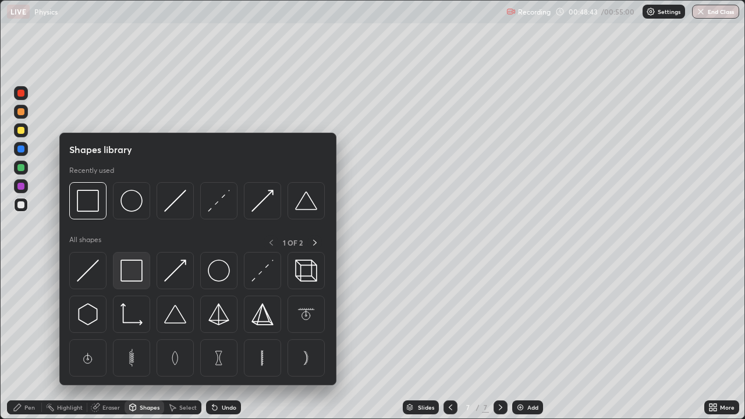
click at [136, 272] on img at bounding box center [131, 271] width 22 height 22
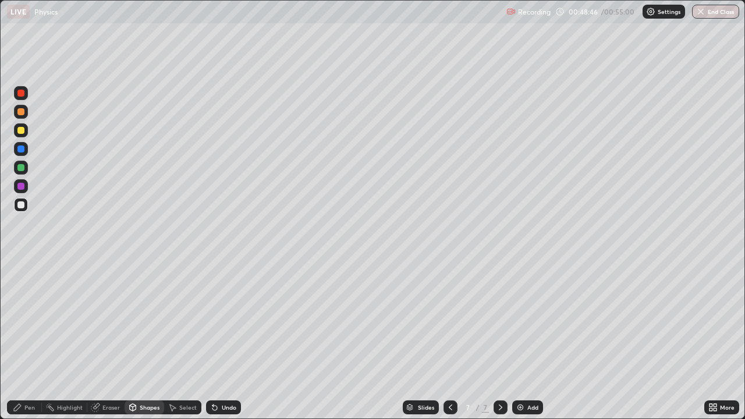
click at [23, 340] on div "Pen" at bounding box center [24, 407] width 35 height 14
click at [19, 169] on div at bounding box center [20, 167] width 7 height 7
click at [23, 204] on div at bounding box center [20, 204] width 7 height 7
click at [223, 340] on div "Undo" at bounding box center [229, 407] width 15 height 6
click at [22, 130] on div at bounding box center [20, 130] width 7 height 7
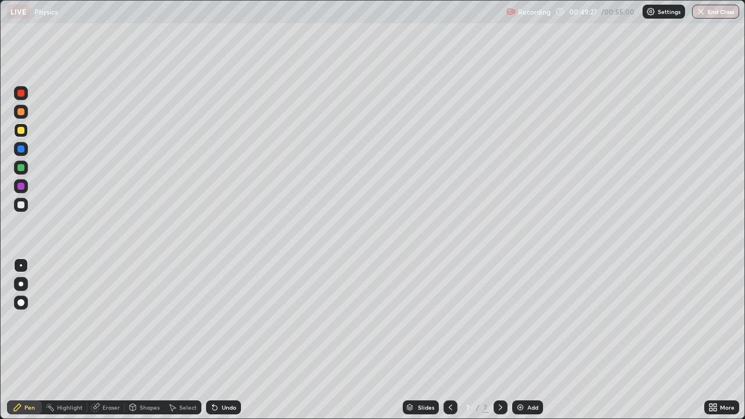
click at [22, 207] on div at bounding box center [20, 204] width 7 height 7
click at [145, 340] on div "Shapes" at bounding box center [150, 407] width 20 height 6
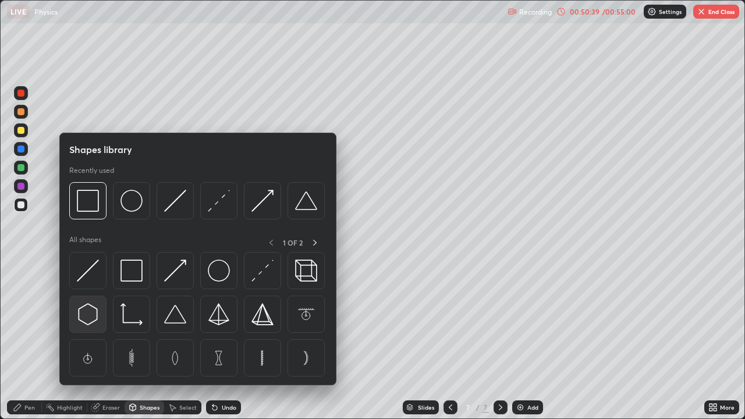
click at [95, 311] on img at bounding box center [88, 314] width 22 height 22
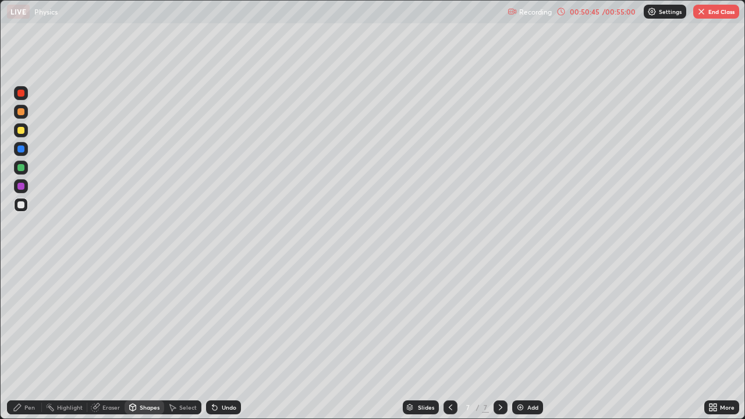
click at [183, 340] on div "Select" at bounding box center [182, 407] width 37 height 14
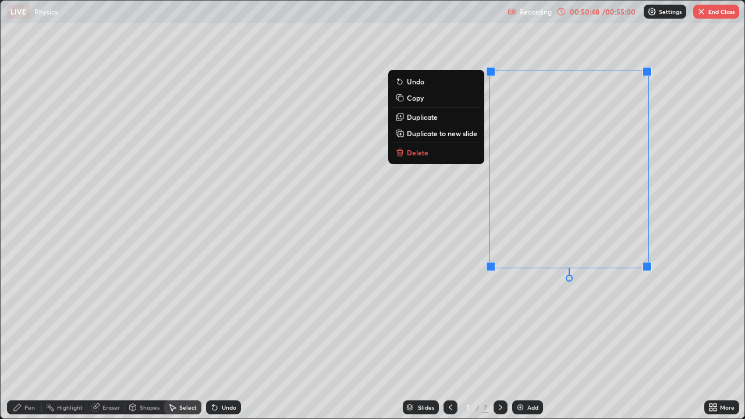
click at [543, 340] on div "0 ° Undo Copy Duplicate Duplicate to new slide Delete" at bounding box center [373, 210] width 744 height 418
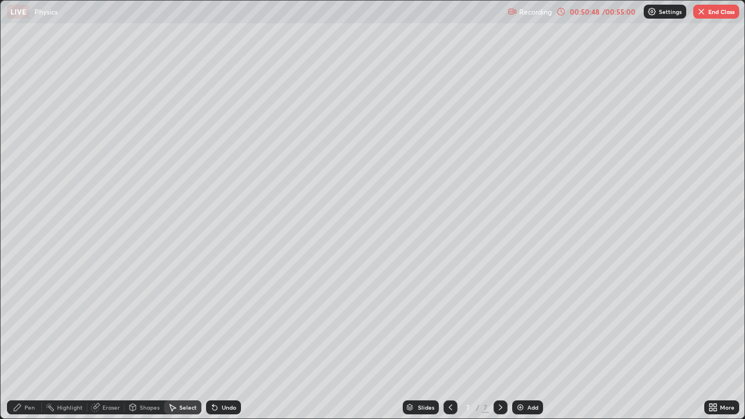
click at [27, 340] on div "Pen" at bounding box center [29, 407] width 10 height 6
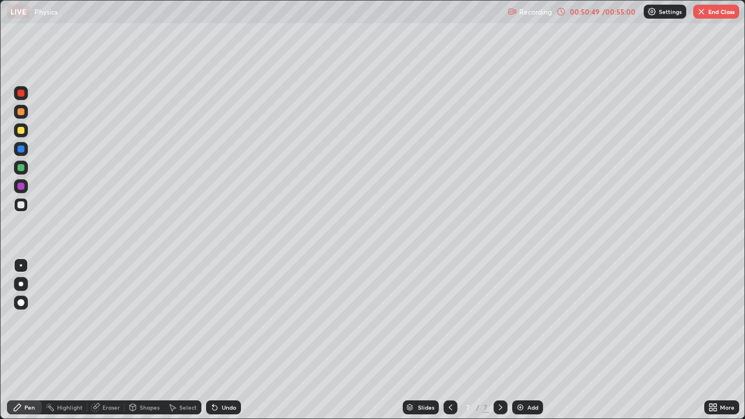
click at [22, 168] on div at bounding box center [20, 167] width 7 height 7
click at [186, 340] on div "Select" at bounding box center [187, 407] width 17 height 6
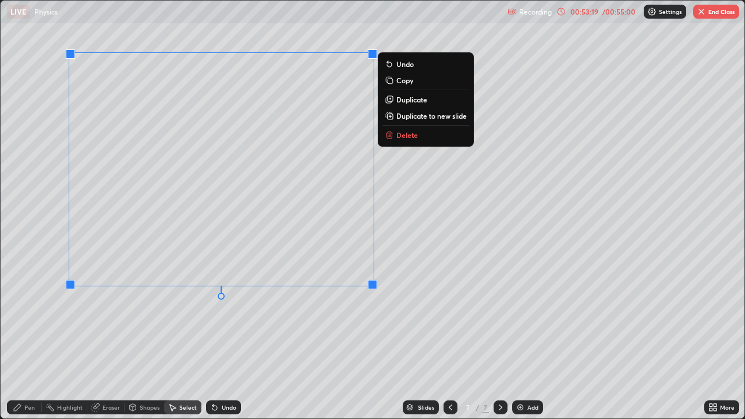
click at [403, 137] on p "Delete" at bounding box center [407, 134] width 22 height 9
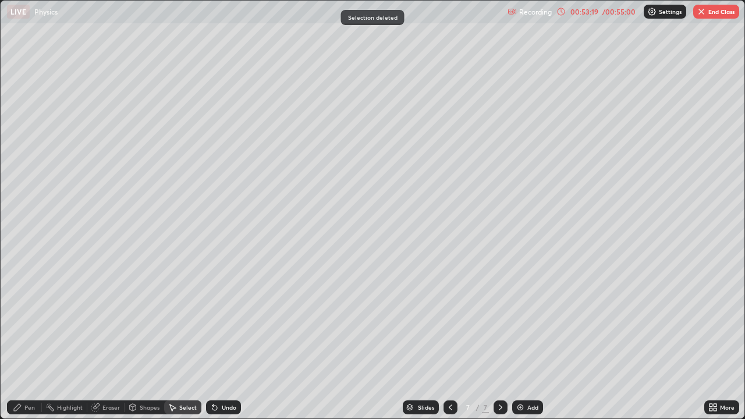
click at [27, 340] on div "Pen" at bounding box center [29, 407] width 10 height 6
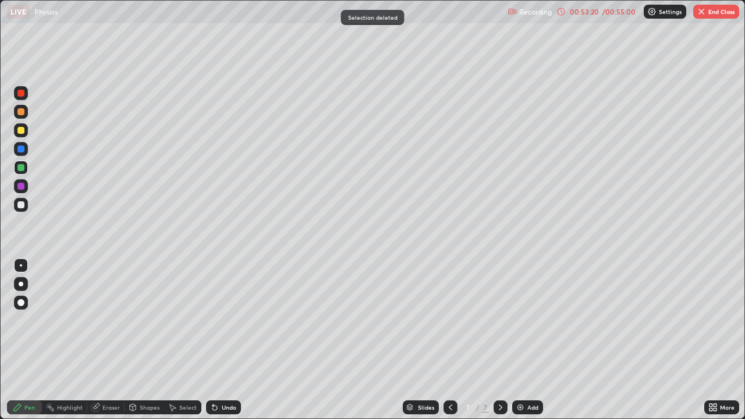
click at [20, 148] on div at bounding box center [20, 148] width 7 height 7
click at [22, 132] on div at bounding box center [20, 130] width 7 height 7
click at [21, 205] on div at bounding box center [20, 204] width 7 height 7
click at [21, 190] on div at bounding box center [21, 186] width 14 height 14
click at [230, 340] on div "Undo" at bounding box center [229, 407] width 15 height 6
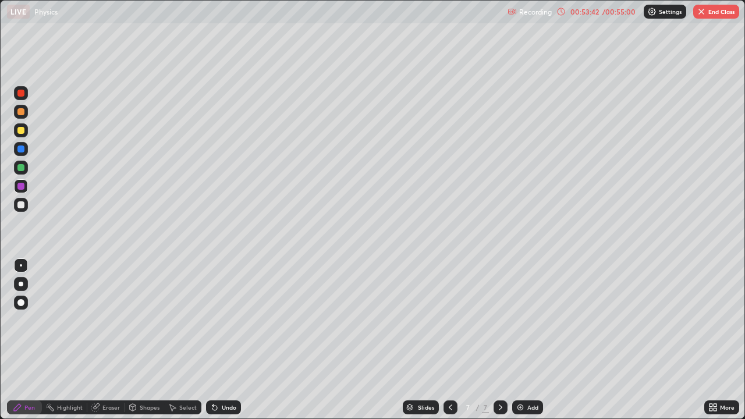
click at [232, 340] on div "Undo" at bounding box center [229, 407] width 15 height 6
click at [19, 205] on div at bounding box center [20, 204] width 7 height 7
click at [228, 340] on div "Undo" at bounding box center [229, 407] width 15 height 6
click at [226, 340] on div "Undo" at bounding box center [229, 407] width 15 height 6
click at [229, 340] on div "Undo" at bounding box center [229, 407] width 15 height 6
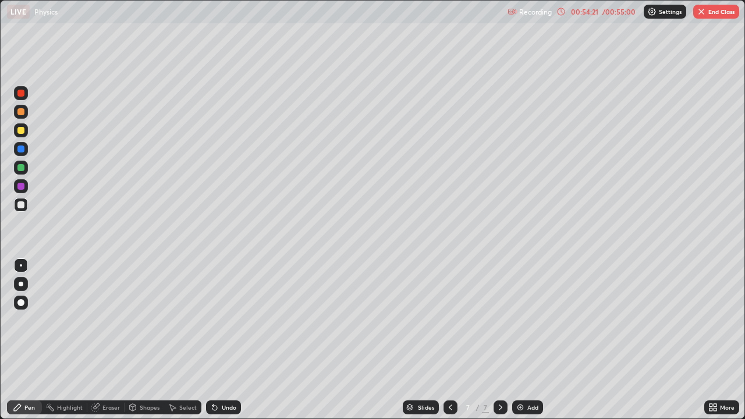
click at [226, 340] on div "Undo" at bounding box center [223, 407] width 35 height 14
click at [225, 340] on div "Undo" at bounding box center [223, 407] width 35 height 14
click at [223, 340] on div "Undo" at bounding box center [223, 407] width 35 height 14
click at [225, 340] on div "Undo" at bounding box center [221, 407] width 40 height 23
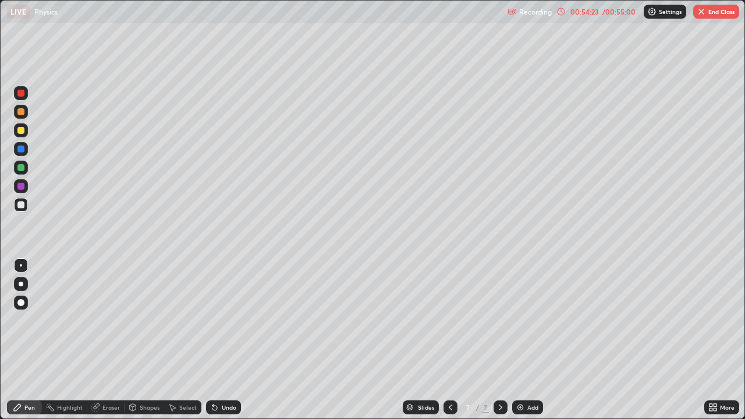
click at [223, 340] on div "Undo" at bounding box center [221, 407] width 40 height 23
click at [23, 191] on div at bounding box center [21, 186] width 14 height 14
click at [19, 204] on div at bounding box center [20, 204] width 7 height 7
click at [25, 167] on div at bounding box center [21, 168] width 14 height 14
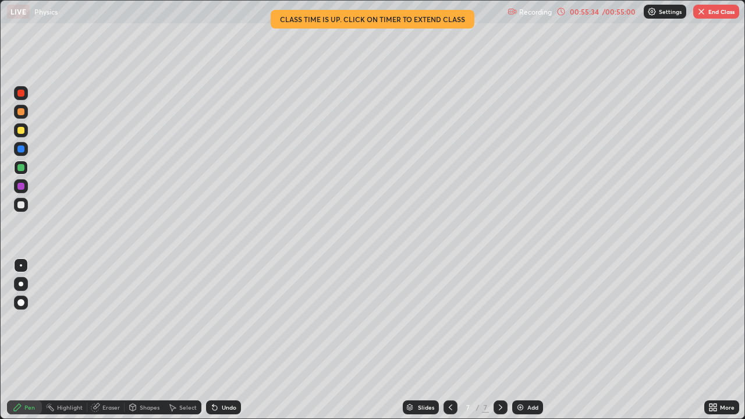
click at [23, 205] on div at bounding box center [20, 204] width 7 height 7
click at [216, 340] on icon at bounding box center [214, 407] width 9 height 9
click at [710, 10] on button "End Class" at bounding box center [716, 12] width 46 height 14
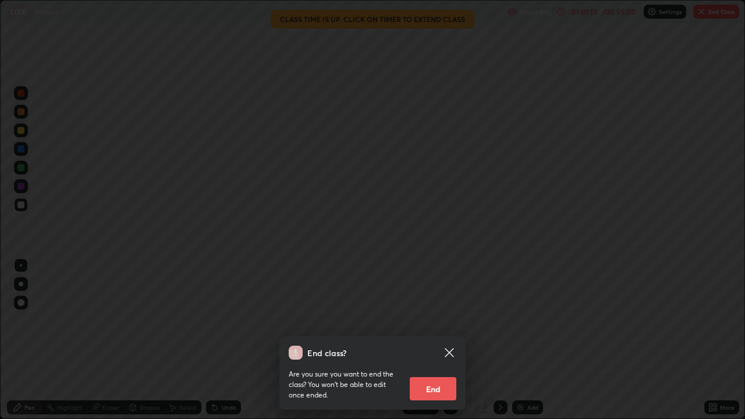
click at [436, 340] on button "End" at bounding box center [433, 388] width 47 height 23
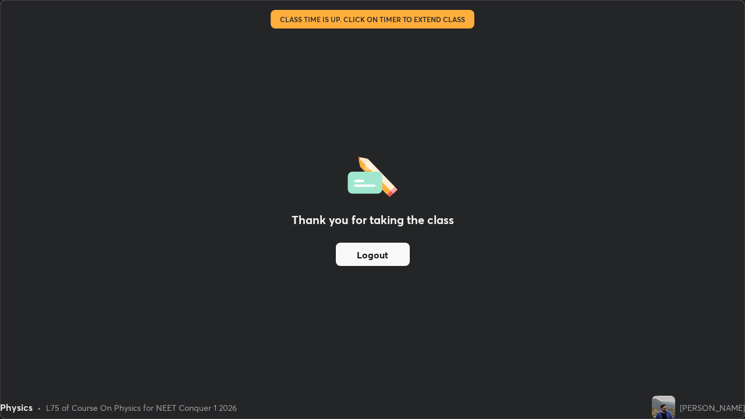
click at [394, 256] on button "Logout" at bounding box center [373, 254] width 74 height 23
click at [388, 253] on button "Logout" at bounding box center [373, 254] width 74 height 23
click at [390, 253] on button "Logout" at bounding box center [373, 254] width 74 height 23
click at [393, 255] on button "Logout" at bounding box center [373, 254] width 74 height 23
click at [396, 255] on button "Logout" at bounding box center [373, 254] width 74 height 23
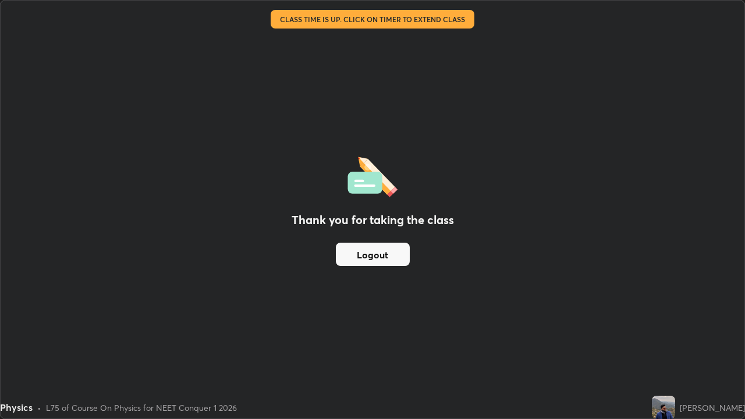
click at [382, 257] on button "Logout" at bounding box center [373, 254] width 74 height 23
click at [375, 258] on button "Logout" at bounding box center [373, 254] width 74 height 23
click at [377, 256] on button "Logout" at bounding box center [373, 254] width 74 height 23
click at [375, 257] on button "Logout" at bounding box center [373, 254] width 74 height 23
click at [366, 252] on button "Logout" at bounding box center [373, 254] width 74 height 23
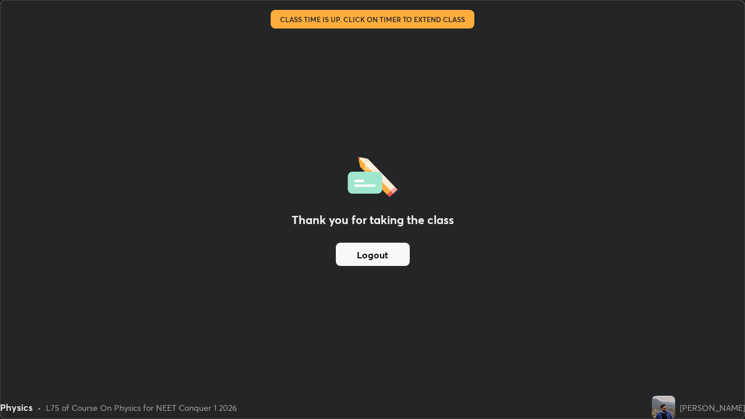
click at [363, 260] on button "Logout" at bounding box center [373, 254] width 74 height 23
click at [364, 257] on button "Logout" at bounding box center [373, 254] width 74 height 23
click at [367, 255] on button "Logout" at bounding box center [373, 254] width 74 height 23
click at [390, 261] on button "Logout" at bounding box center [373, 254] width 74 height 23
click at [389, 258] on button "Logout" at bounding box center [373, 254] width 74 height 23
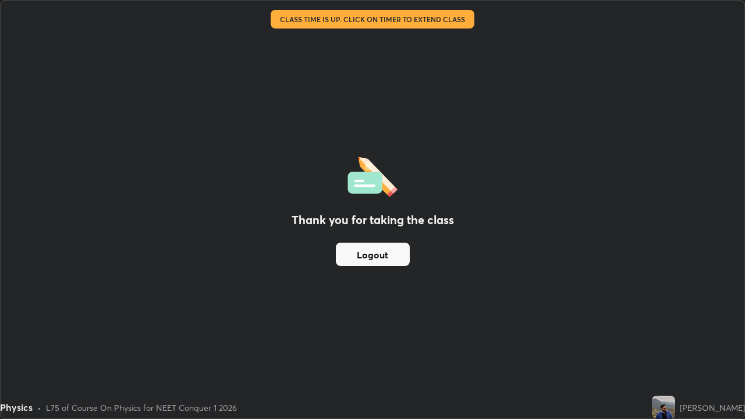
click at [368, 254] on button "Logout" at bounding box center [373, 254] width 74 height 23
click at [368, 257] on button "Logout" at bounding box center [373, 254] width 74 height 23
click at [367, 250] on button "Logout" at bounding box center [373, 254] width 74 height 23
click at [368, 250] on button "Logout" at bounding box center [373, 254] width 74 height 23
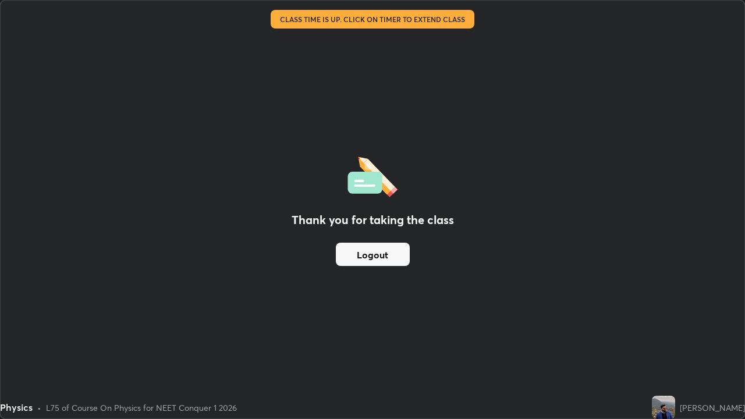
click at [364, 256] on button "Logout" at bounding box center [373, 254] width 74 height 23
click at [367, 256] on button "Logout" at bounding box center [373, 254] width 74 height 23
click at [371, 255] on button "Logout" at bounding box center [373, 254] width 74 height 23
click at [364, 265] on button "Logout" at bounding box center [373, 254] width 74 height 23
click at [370, 260] on button "Logout" at bounding box center [373, 254] width 74 height 23
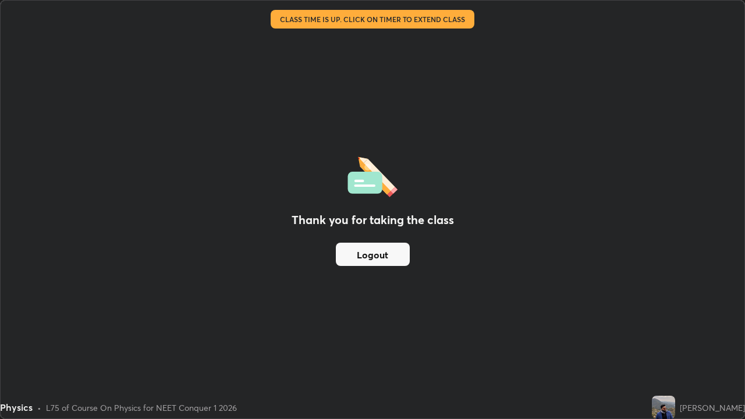
click at [370, 257] on button "Logout" at bounding box center [373, 254] width 74 height 23
click at [329, 301] on div "Thank you for taking the class Logout" at bounding box center [373, 210] width 744 height 418
click at [360, 253] on button "Logout" at bounding box center [373, 254] width 74 height 23
click at [357, 253] on button "Logout" at bounding box center [373, 254] width 74 height 23
click at [357, 254] on button "Logout" at bounding box center [373, 254] width 74 height 23
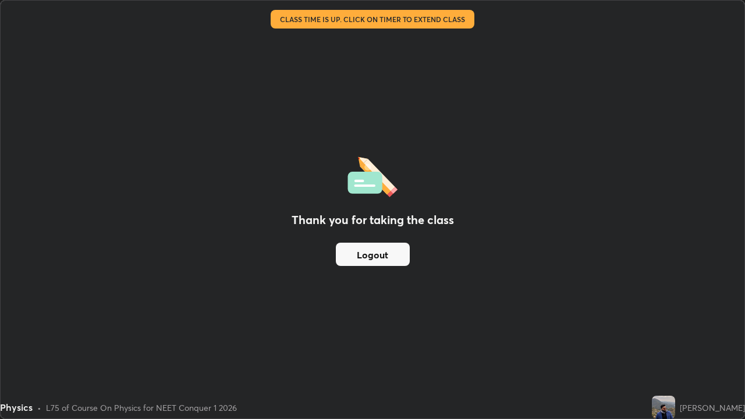
click at [354, 260] on button "Logout" at bounding box center [373, 254] width 74 height 23
click at [356, 254] on button "Logout" at bounding box center [373, 254] width 74 height 23
click at [337, 265] on div "Thank you for taking the class Logout" at bounding box center [373, 210] width 744 height 418
click at [350, 256] on button "Logout" at bounding box center [373, 254] width 74 height 23
click at [342, 340] on div "Physics • L75 of Course On Physics for NEET Conquer 1 2026" at bounding box center [323, 407] width 647 height 23
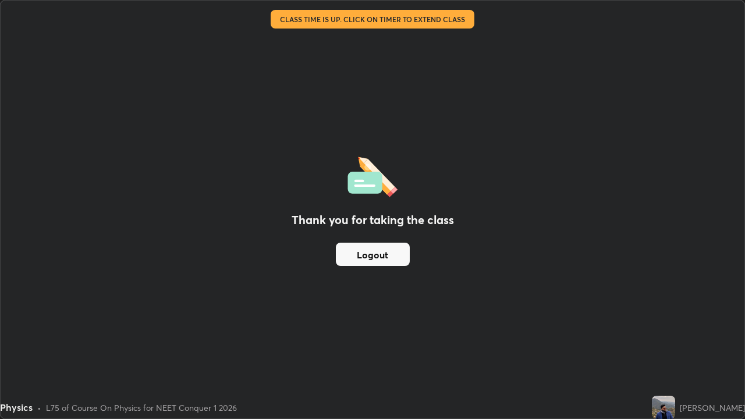
click at [373, 260] on button "Logout" at bounding box center [373, 254] width 74 height 23
click at [374, 257] on button "Logout" at bounding box center [373, 254] width 74 height 23
click at [377, 254] on button "Logout" at bounding box center [373, 254] width 74 height 23
click at [319, 290] on div "Thank you for taking the class Logout" at bounding box center [373, 210] width 744 height 418
click at [361, 256] on button "Logout" at bounding box center [373, 254] width 74 height 23
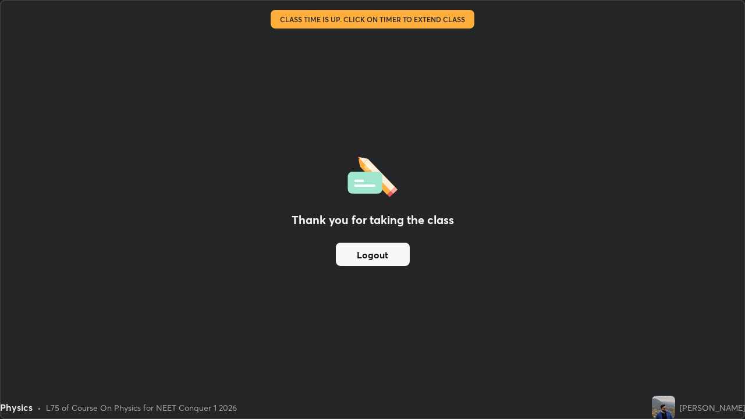
click at [360, 258] on button "Logout" at bounding box center [373, 254] width 74 height 23
click at [355, 256] on button "Logout" at bounding box center [373, 254] width 74 height 23
click at [363, 260] on button "Logout" at bounding box center [373, 254] width 74 height 23
click at [351, 259] on button "Logout" at bounding box center [373, 254] width 74 height 23
click at [393, 259] on button "Logout" at bounding box center [373, 254] width 74 height 23
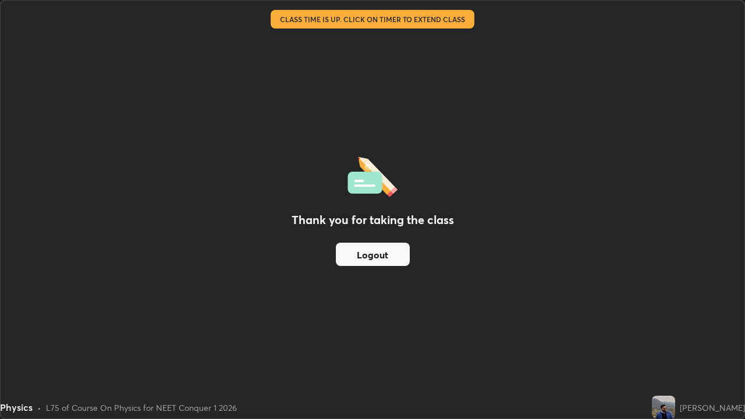
click at [396, 257] on button "Logout" at bounding box center [373, 254] width 74 height 23
click at [734, 340] on div "Thank you for taking the class Logout" at bounding box center [373, 210] width 744 height 418
click at [701, 264] on div "Thank you for taking the class Logout" at bounding box center [373, 210] width 744 height 418
